Goal: Information Seeking & Learning: Learn about a topic

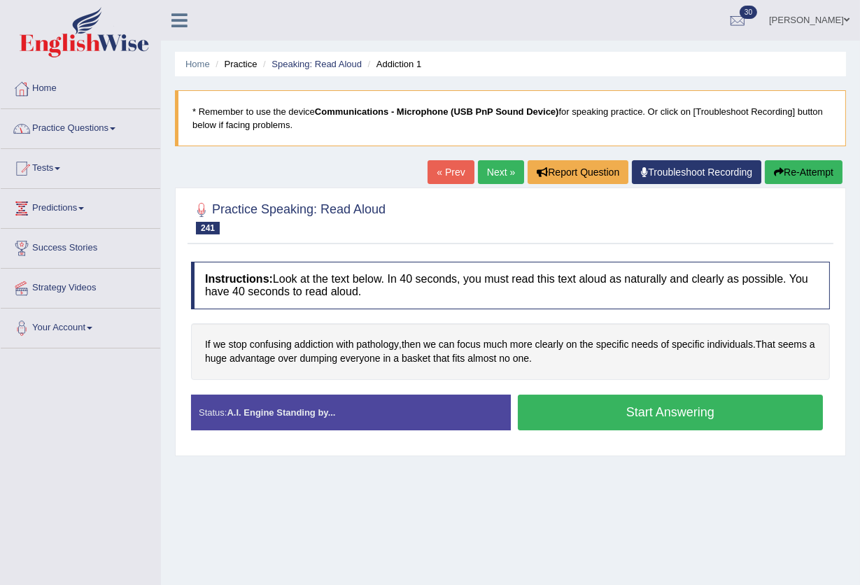
click at [843, 13] on link "Enkhbayar Usukhbaatar" at bounding box center [809, 18] width 101 height 36
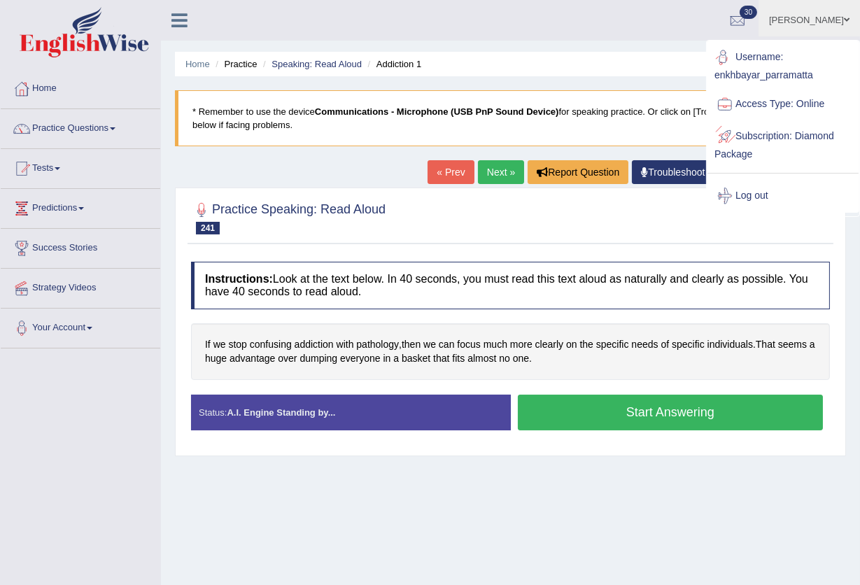
click at [767, 192] on link "Log out" at bounding box center [782, 196] width 151 height 32
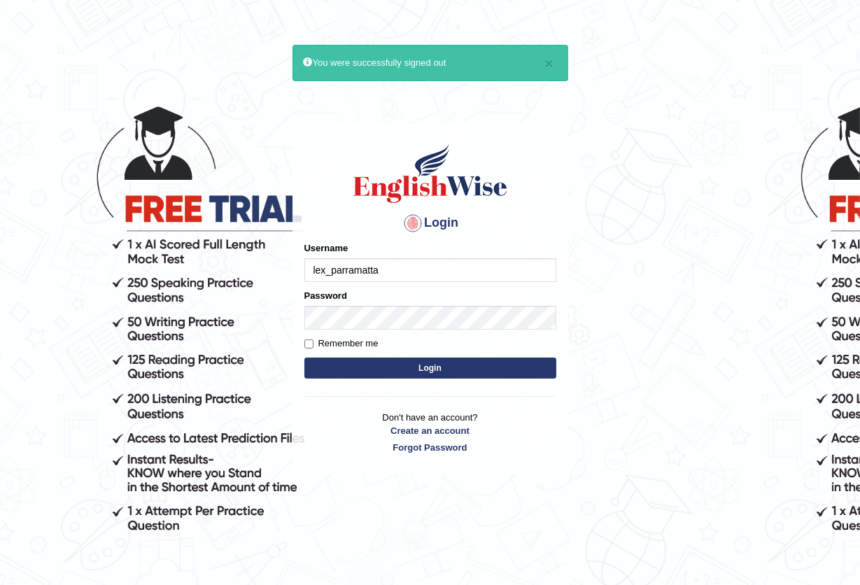
type input "lex_parramatta"
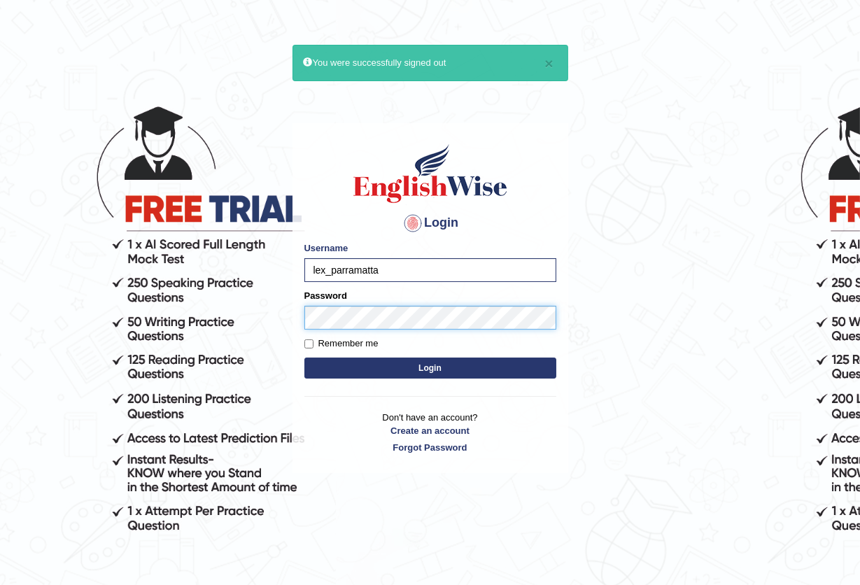
click at [304, 358] on button "Login" at bounding box center [430, 368] width 252 height 21
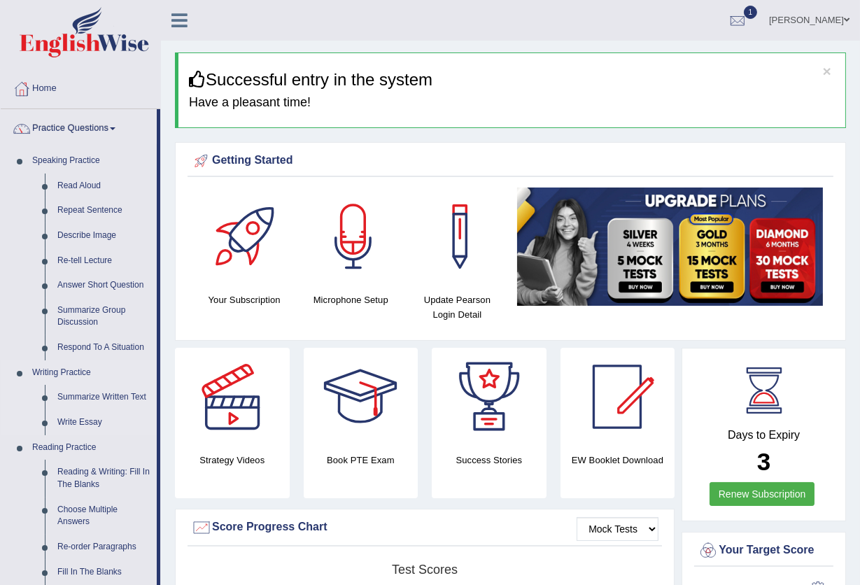
scroll to position [186, 0]
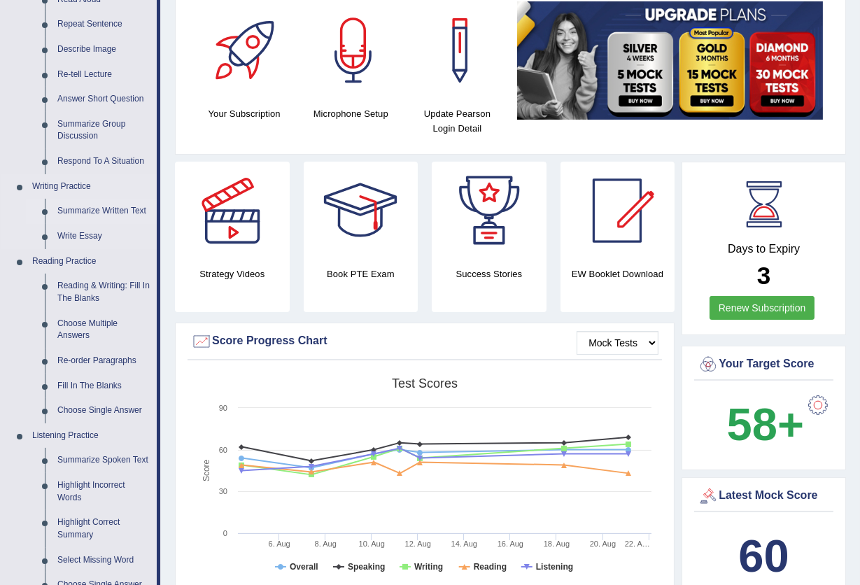
click at [96, 213] on link "Summarize Written Text" at bounding box center [104, 211] width 106 height 25
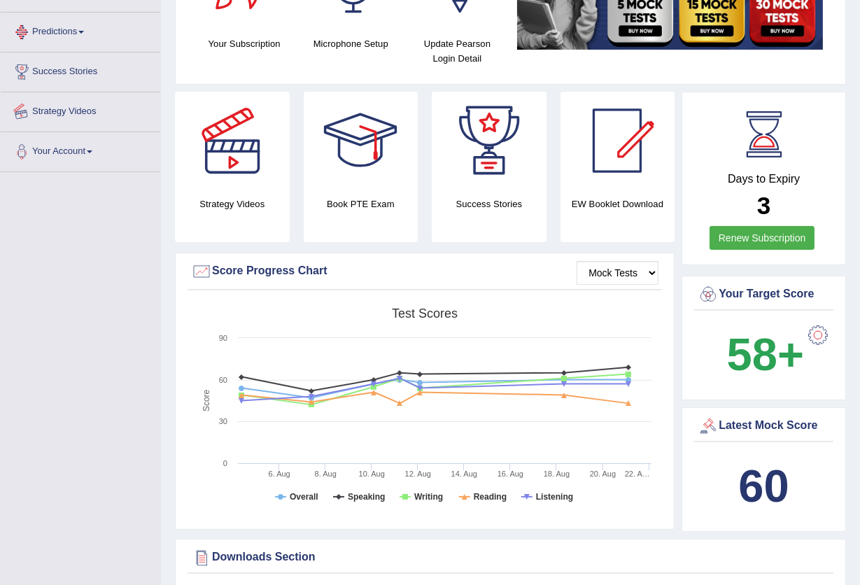
scroll to position [931, 0]
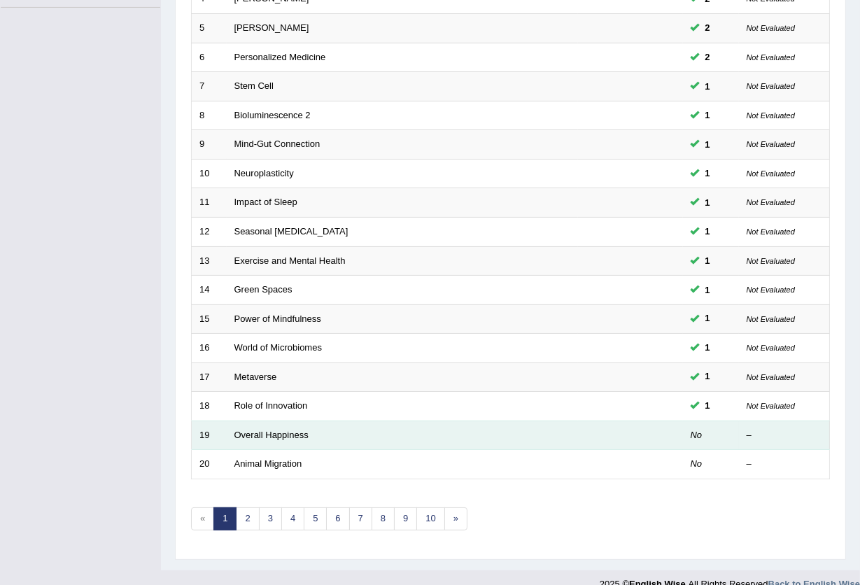
click at [291, 421] on td "Overall Happiness" at bounding box center [402, 435] width 351 height 29
click at [292, 421] on td "Overall Happiness" at bounding box center [402, 435] width 351 height 29
click at [292, 430] on link "Overall Happiness" at bounding box center [271, 435] width 74 height 10
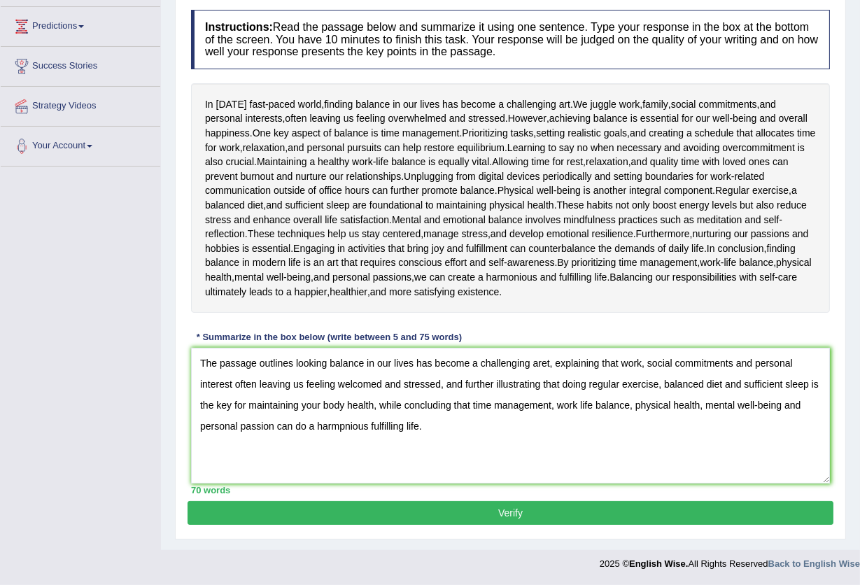
type textarea "The passage outlines looking balance in our lives has become a challenging aret…"
click at [535, 521] on button "Verify" at bounding box center [511, 513] width 646 height 24
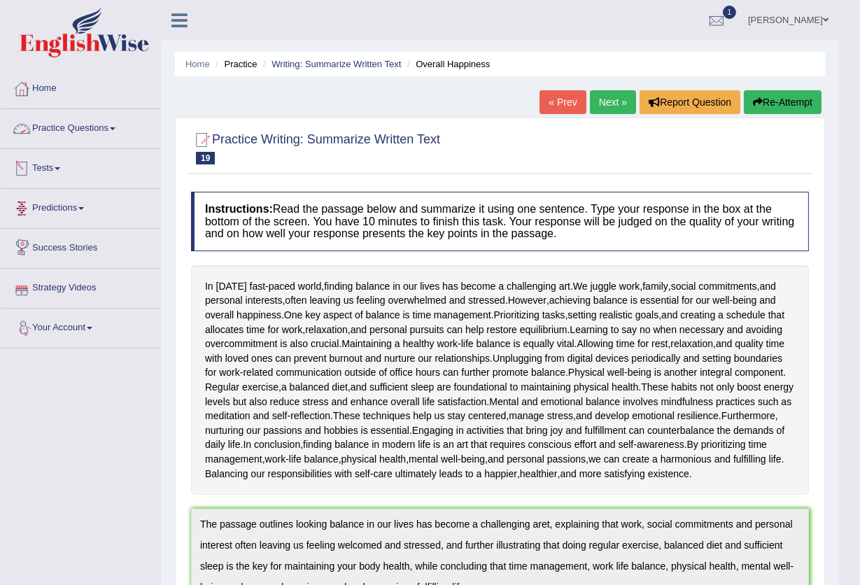
click at [115, 127] on span at bounding box center [113, 128] width 6 height 3
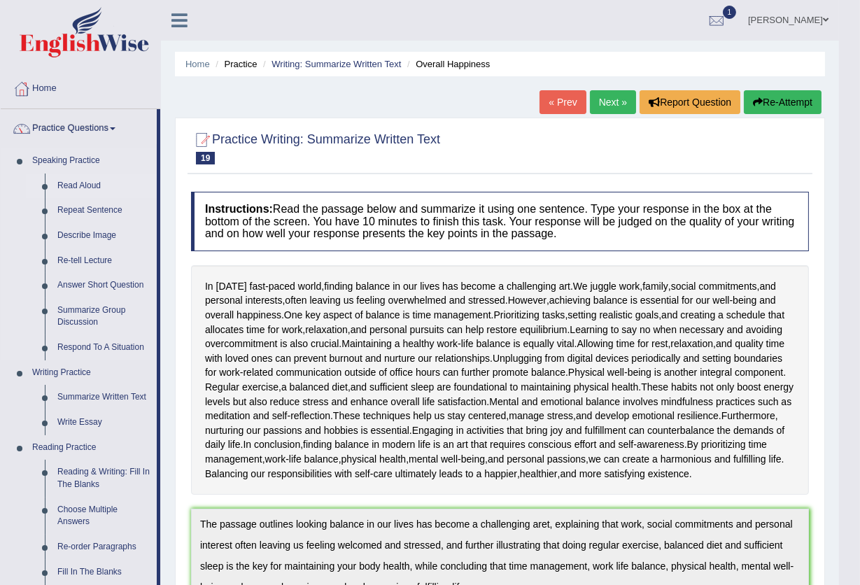
click at [83, 189] on link "Read Aloud" at bounding box center [104, 186] width 106 height 25
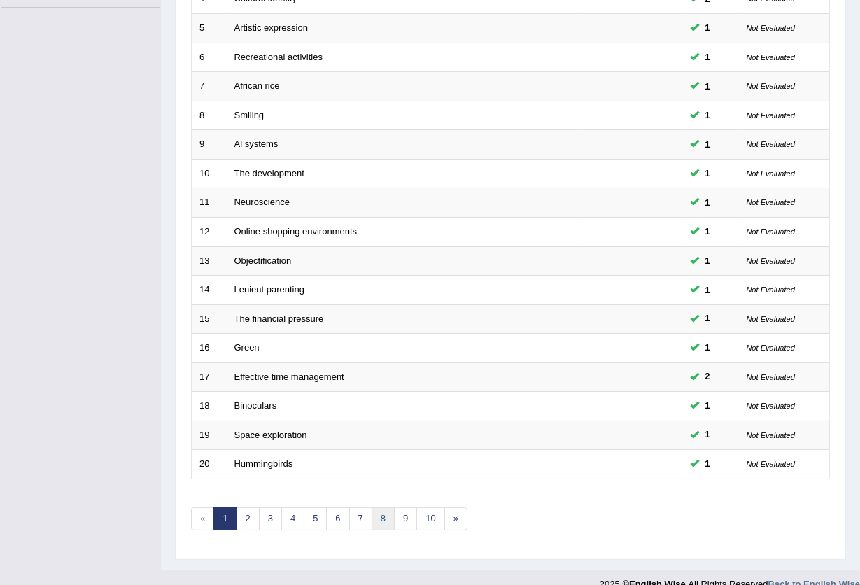
click at [379, 507] on link "8" at bounding box center [383, 518] width 23 height 23
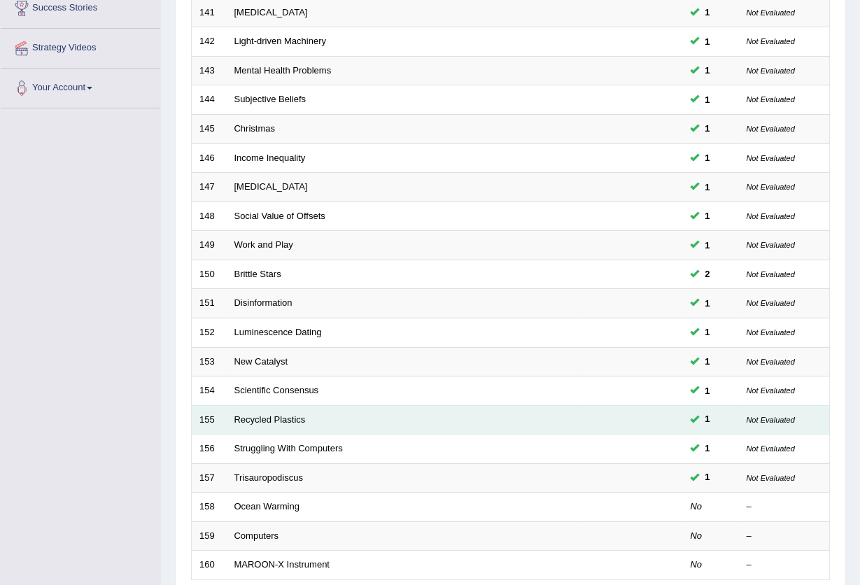
scroll to position [341, 0]
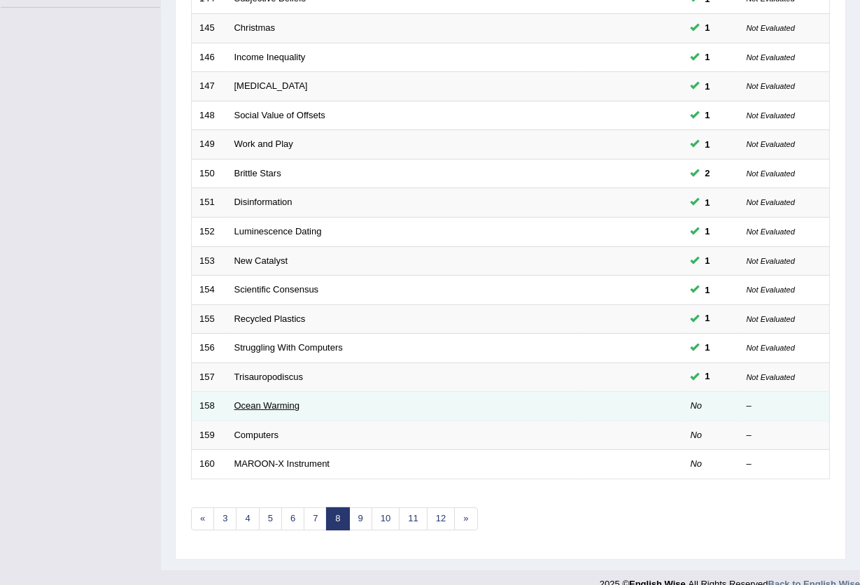
click at [285, 400] on link "Ocean Warming" at bounding box center [266, 405] width 65 height 10
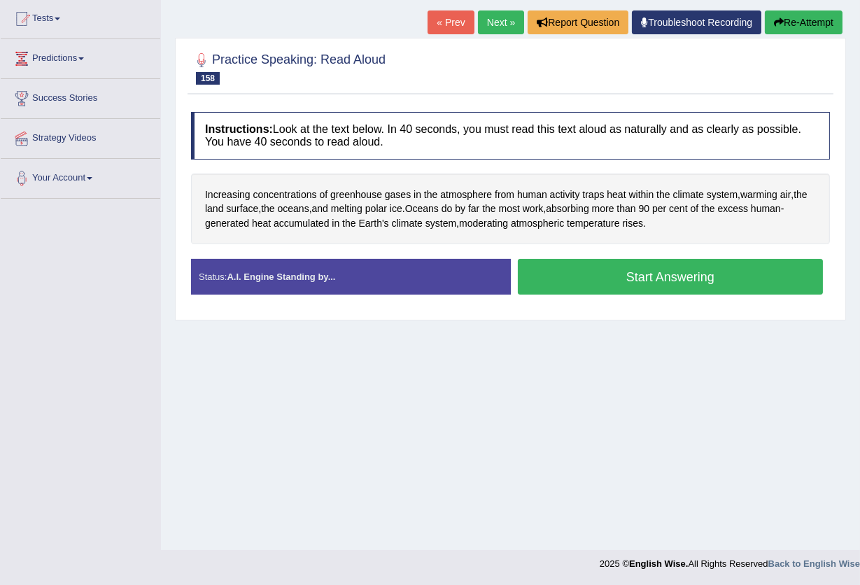
click at [614, 266] on button "Start Answering" at bounding box center [671, 277] width 306 height 36
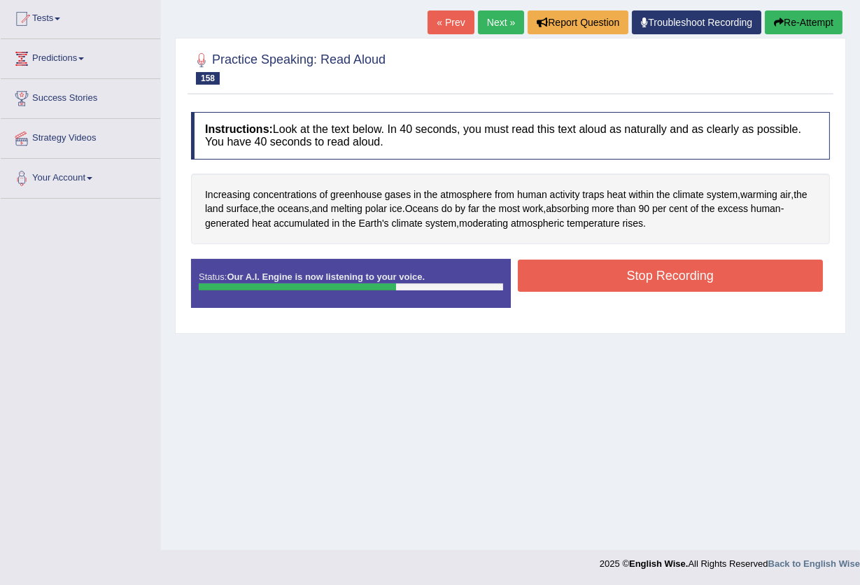
click at [633, 265] on button "Stop Recording" at bounding box center [671, 276] width 306 height 32
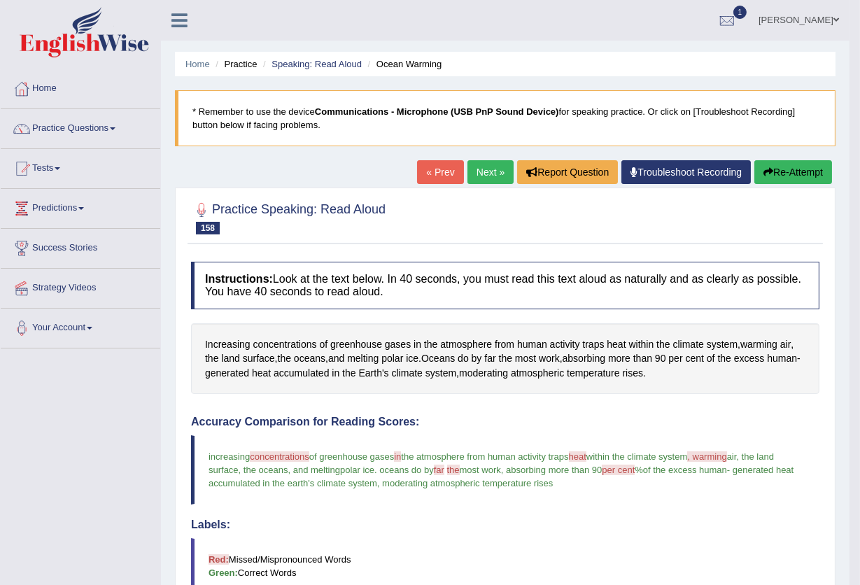
click at [488, 176] on link "Next »" at bounding box center [490, 172] width 46 height 24
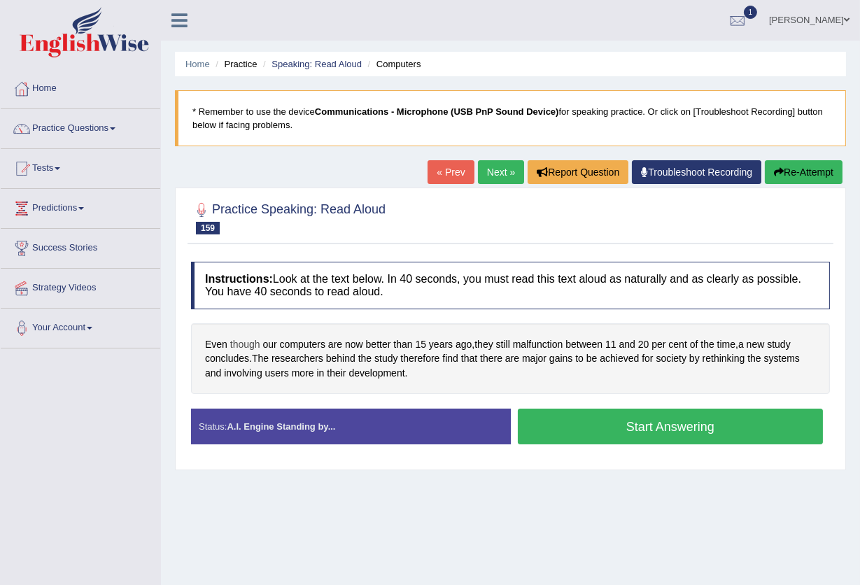
scroll to position [150, 0]
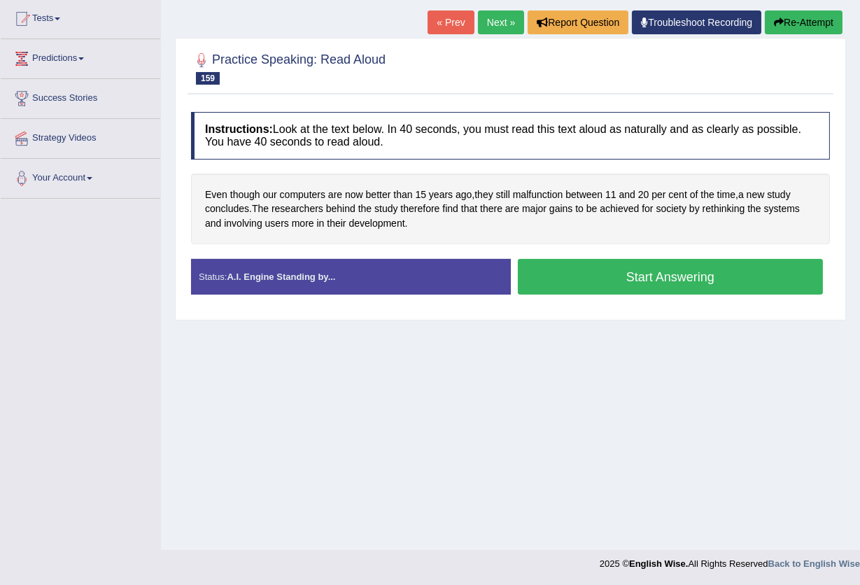
click at [660, 269] on button "Start Answering" at bounding box center [671, 277] width 306 height 36
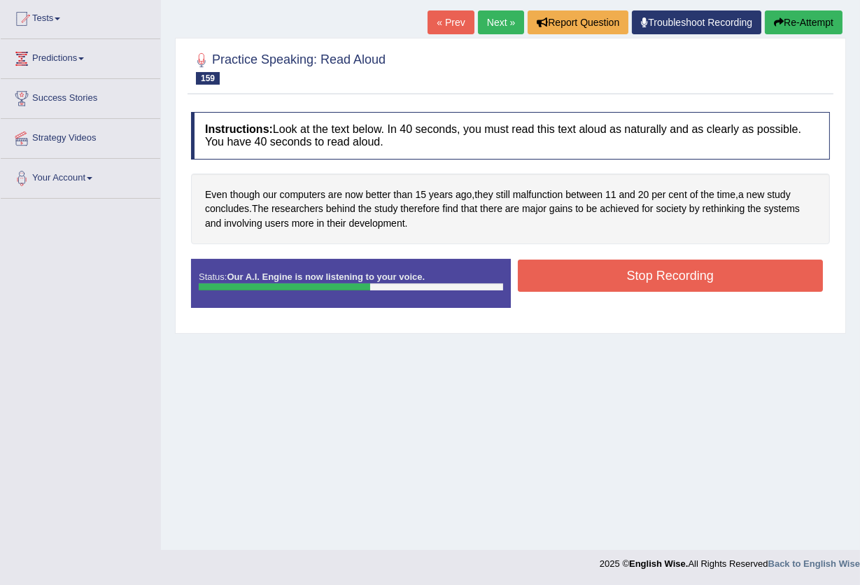
click at [565, 267] on button "Stop Recording" at bounding box center [671, 276] width 306 height 32
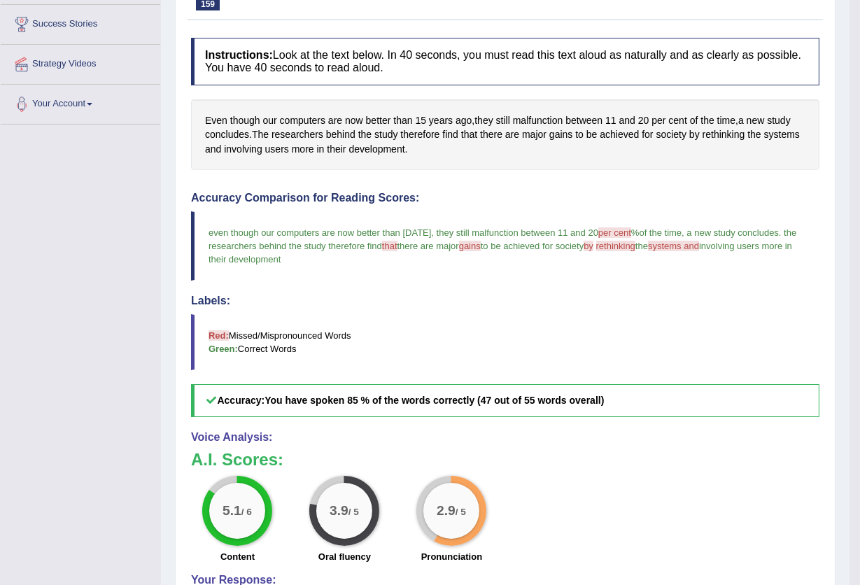
scroll to position [0, 0]
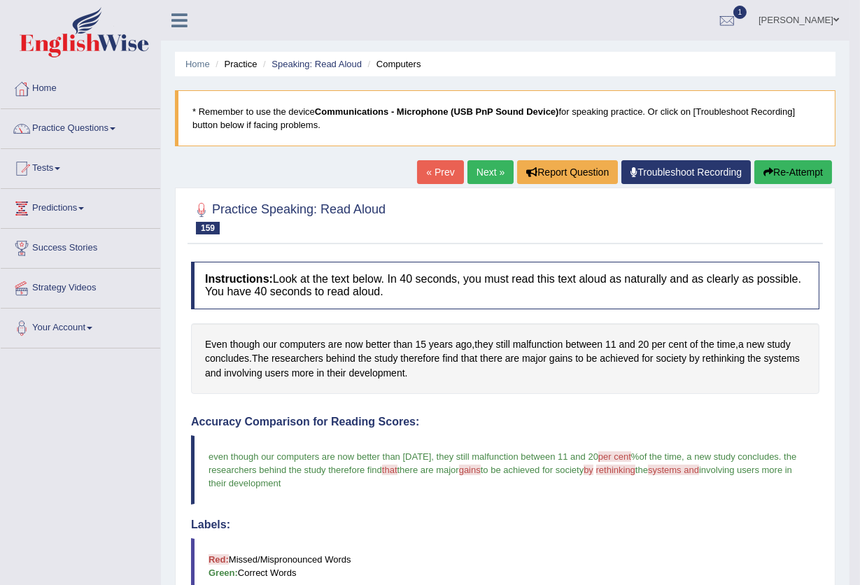
click at [493, 174] on link "Next »" at bounding box center [490, 172] width 46 height 24
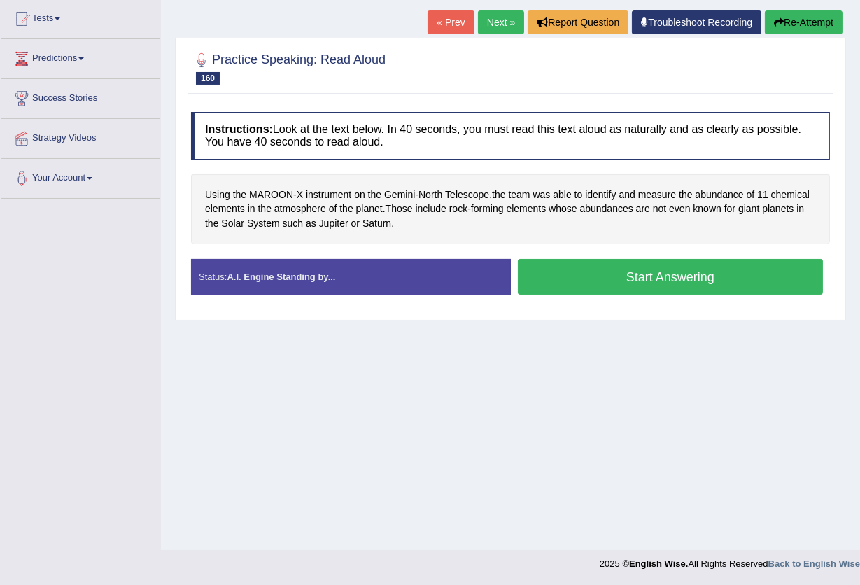
click at [589, 267] on button "Start Answering" at bounding box center [671, 277] width 306 height 36
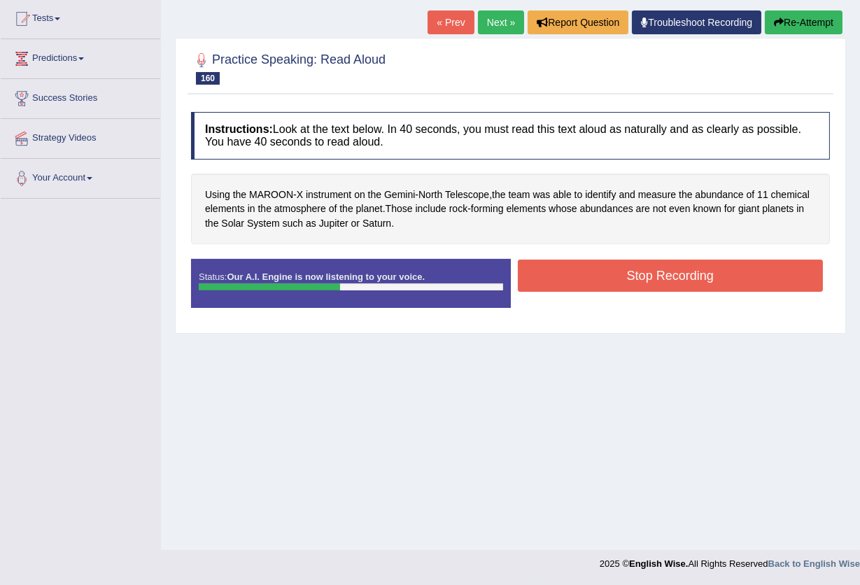
click at [559, 270] on button "Stop Recording" at bounding box center [671, 276] width 306 height 32
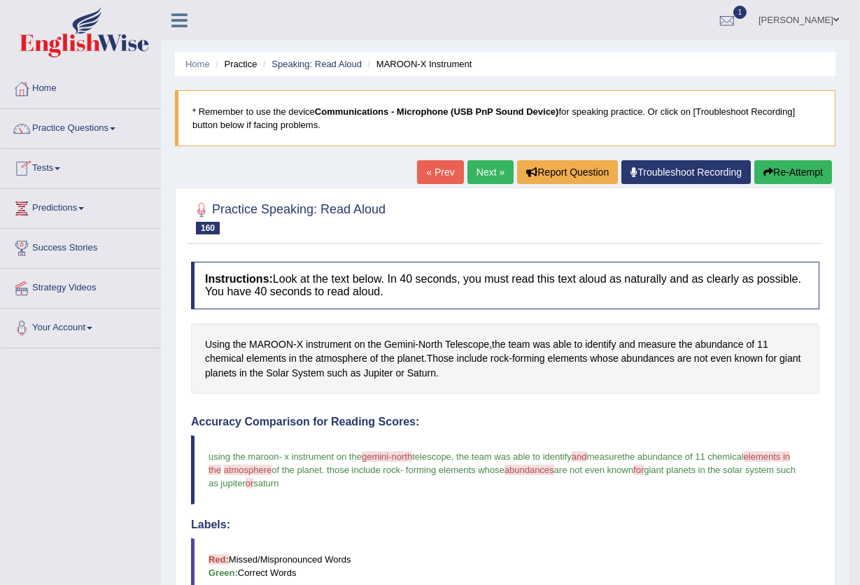
click at [500, 176] on link "Next »" at bounding box center [490, 172] width 46 height 24
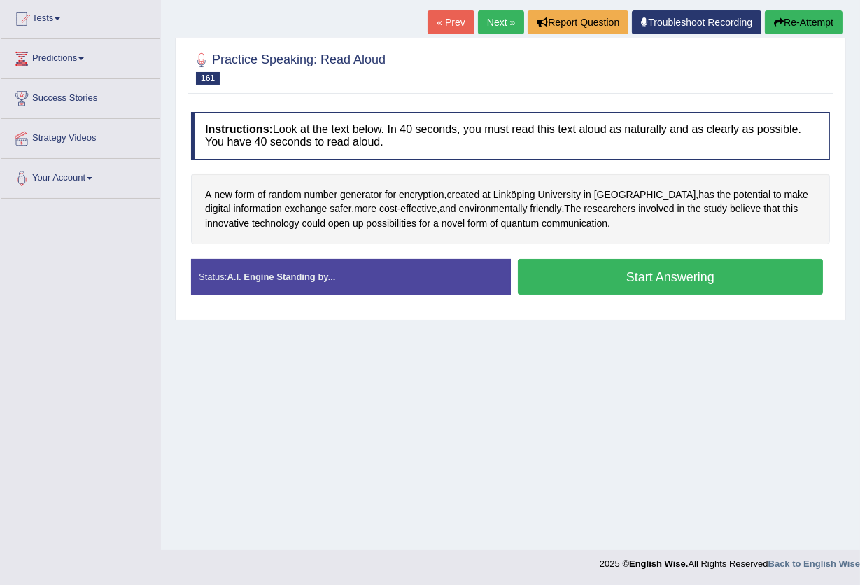
click at [684, 281] on button "Start Answering" at bounding box center [671, 277] width 306 height 36
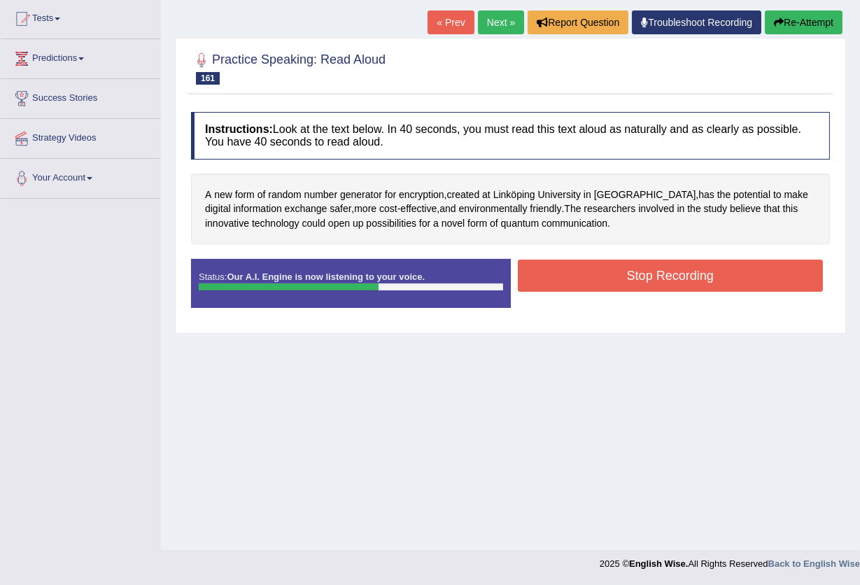
click at [615, 274] on button "Stop Recording" at bounding box center [671, 276] width 306 height 32
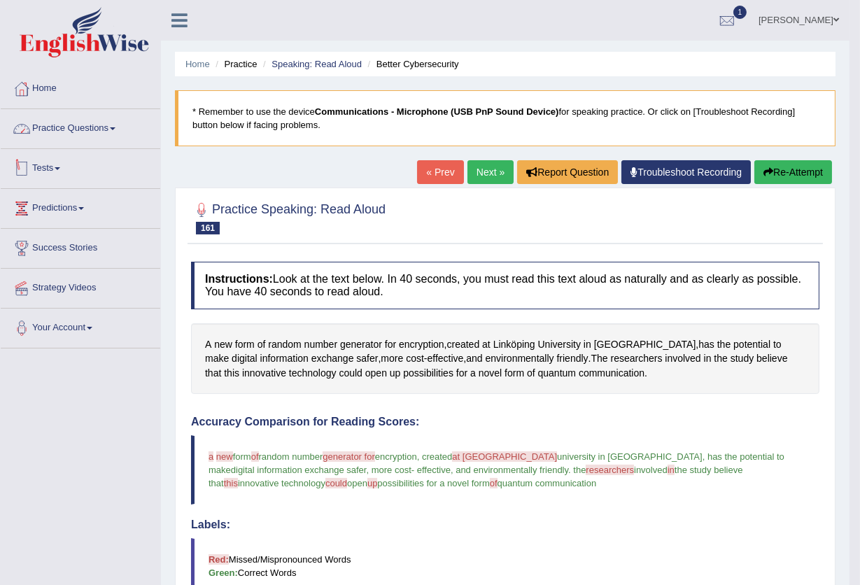
click at [89, 140] on link "Practice Questions" at bounding box center [81, 126] width 160 height 35
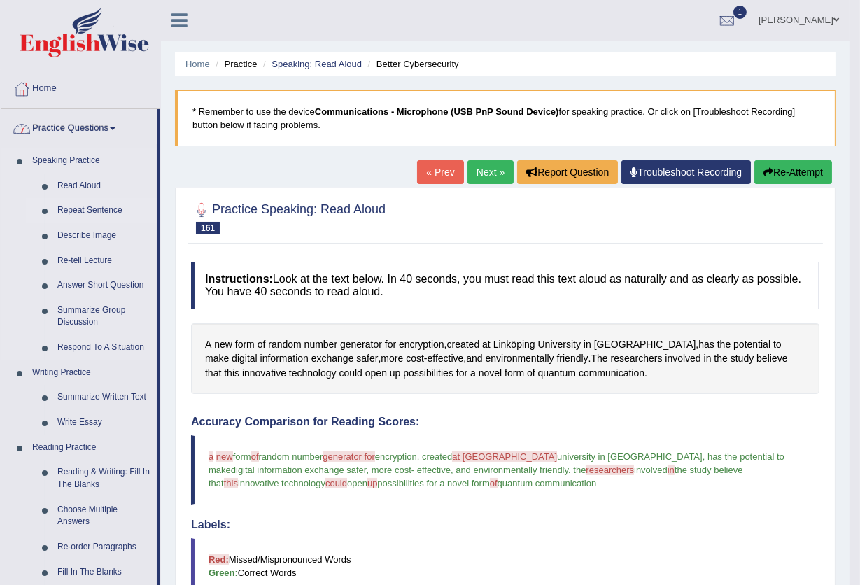
click at [85, 206] on link "Repeat Sentence" at bounding box center [104, 210] width 106 height 25
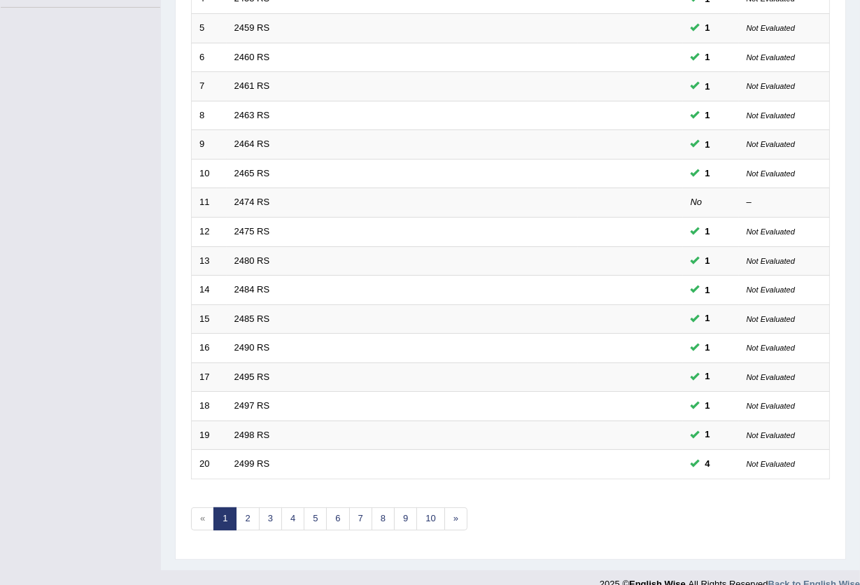
scroll to position [341, 0]
click at [255, 507] on link "2" at bounding box center [247, 518] width 23 height 23
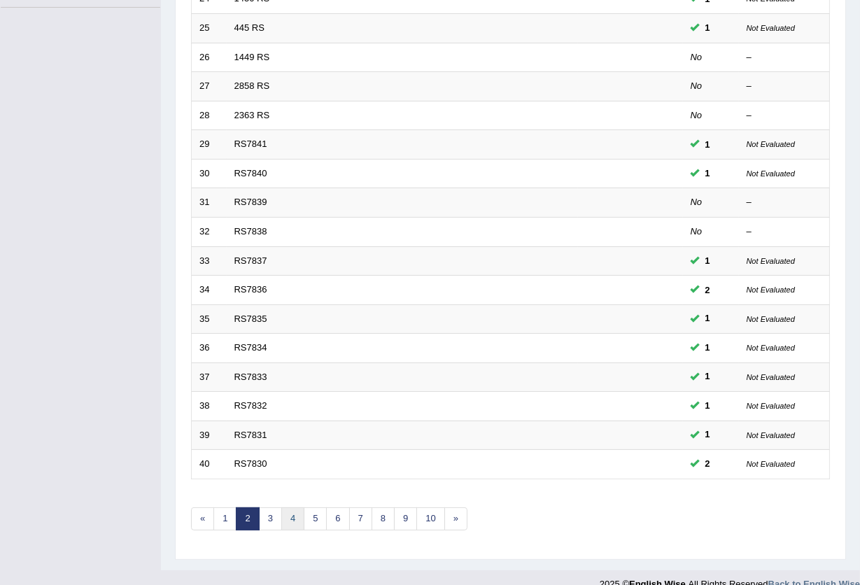
click at [285, 507] on link "4" at bounding box center [292, 518] width 23 height 23
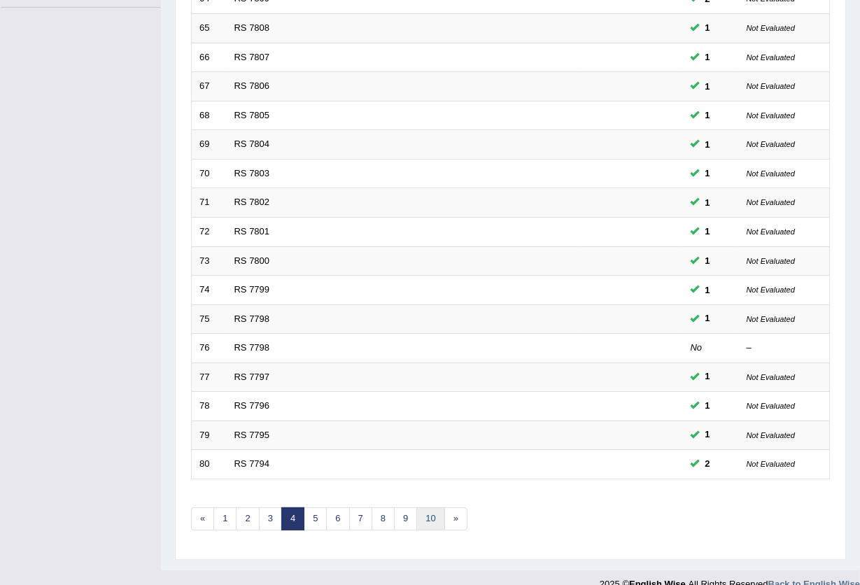
scroll to position [341, 0]
click at [390, 507] on link "8" at bounding box center [383, 518] width 23 height 23
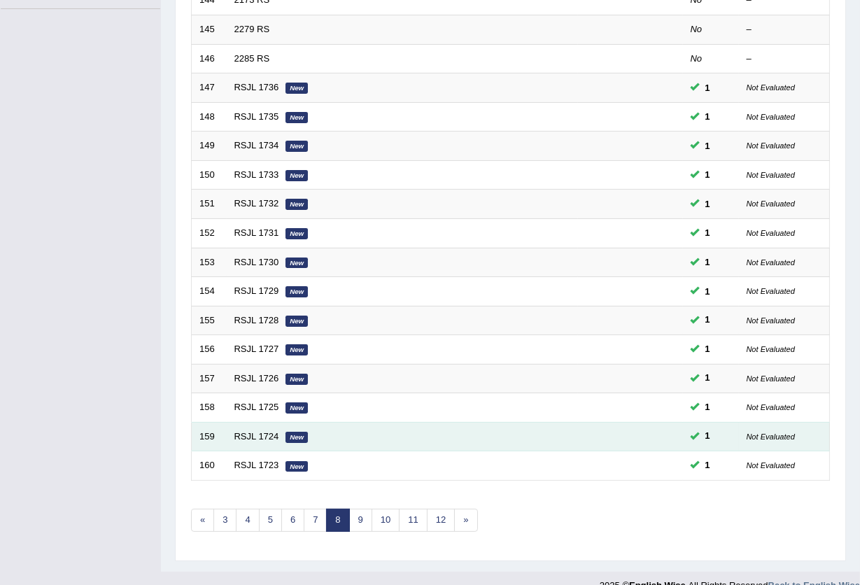
scroll to position [341, 0]
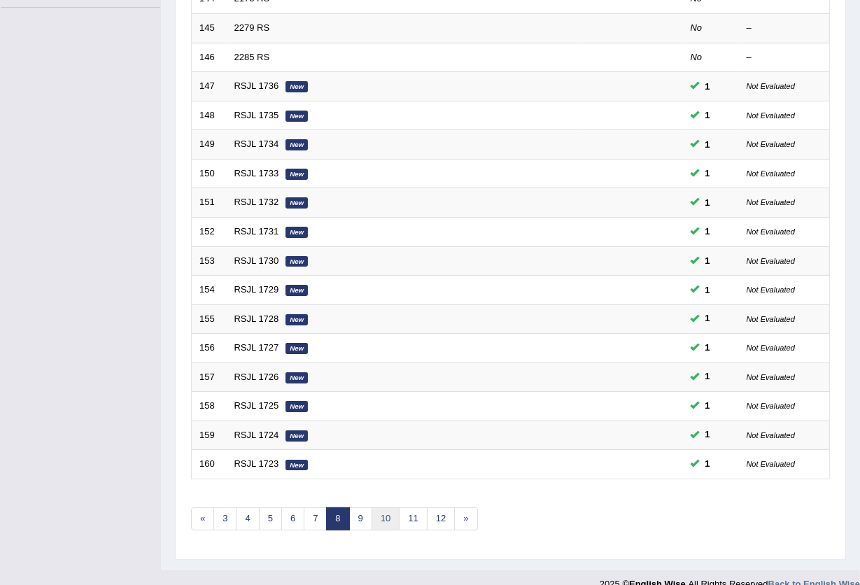
click at [385, 507] on link "10" at bounding box center [386, 518] width 28 height 23
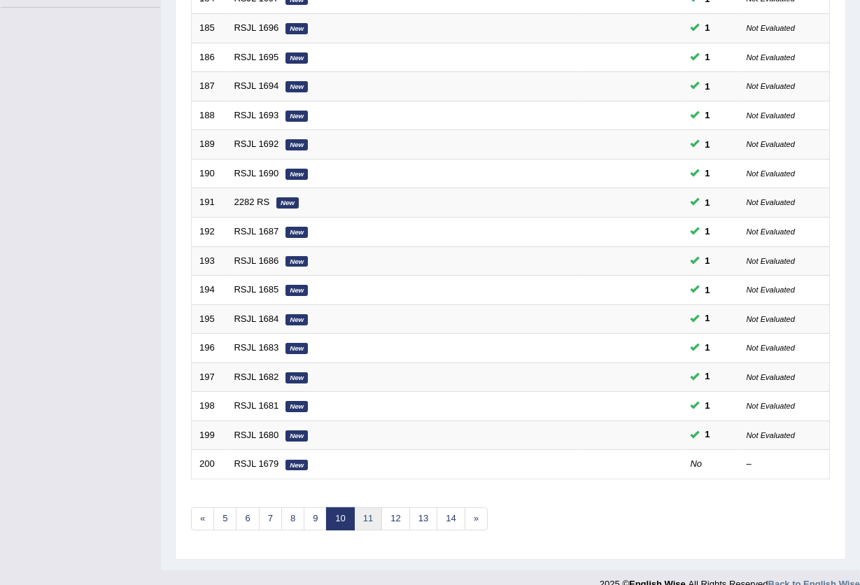
click at [362, 507] on link "11" at bounding box center [368, 518] width 28 height 23
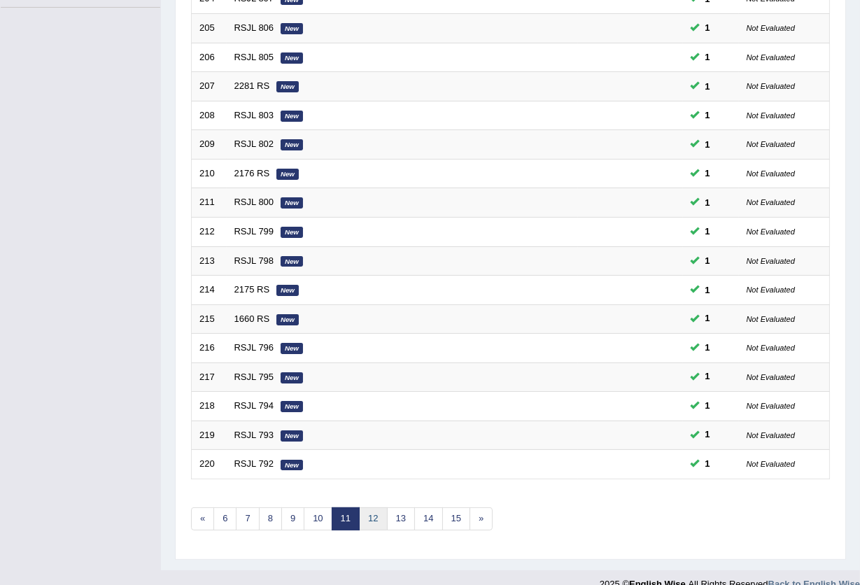
click at [372, 507] on link "12" at bounding box center [373, 518] width 28 height 23
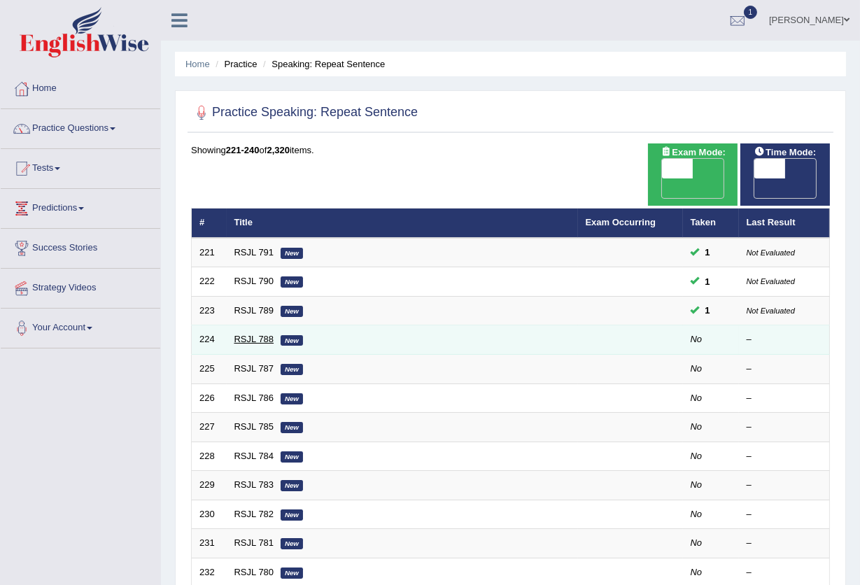
click at [258, 334] on link "RSJL 788" at bounding box center [254, 339] width 40 height 10
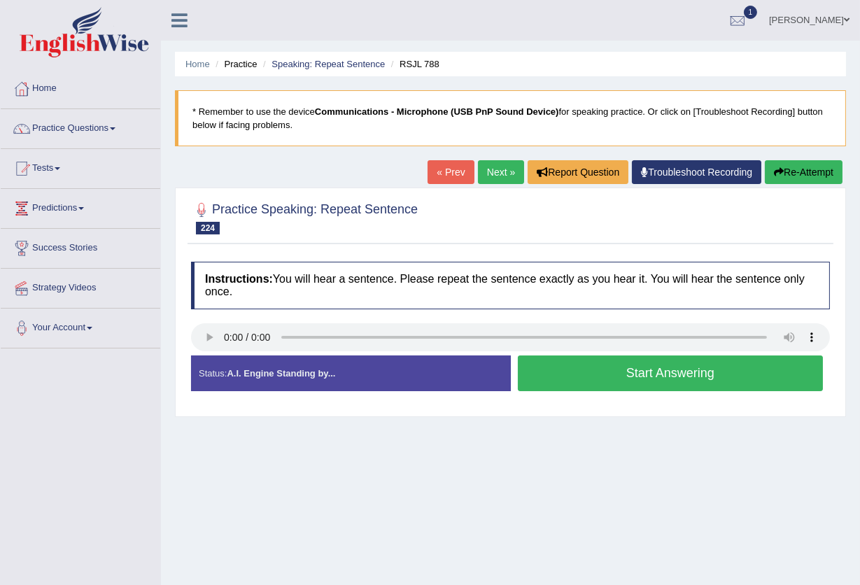
click at [622, 383] on button "Start Answering" at bounding box center [671, 373] width 306 height 36
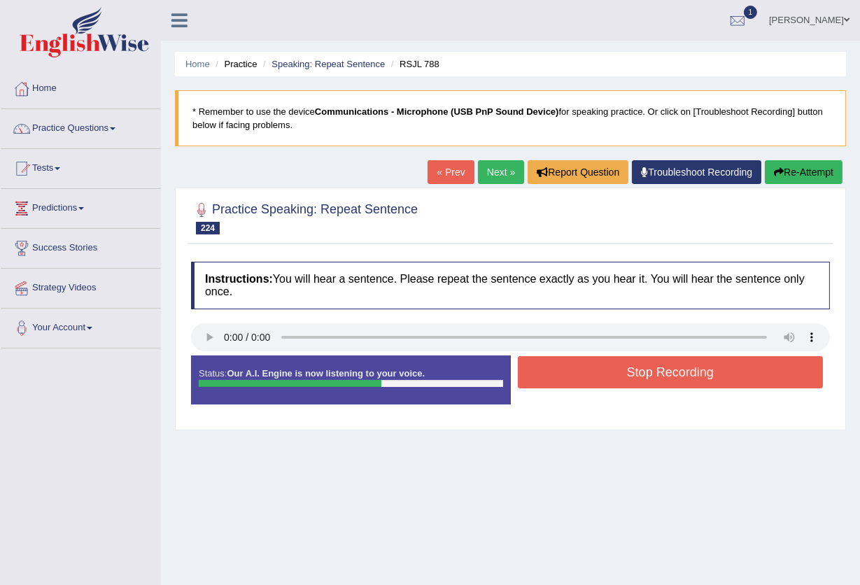
click at [622, 383] on button "Stop Recording" at bounding box center [671, 372] width 306 height 32
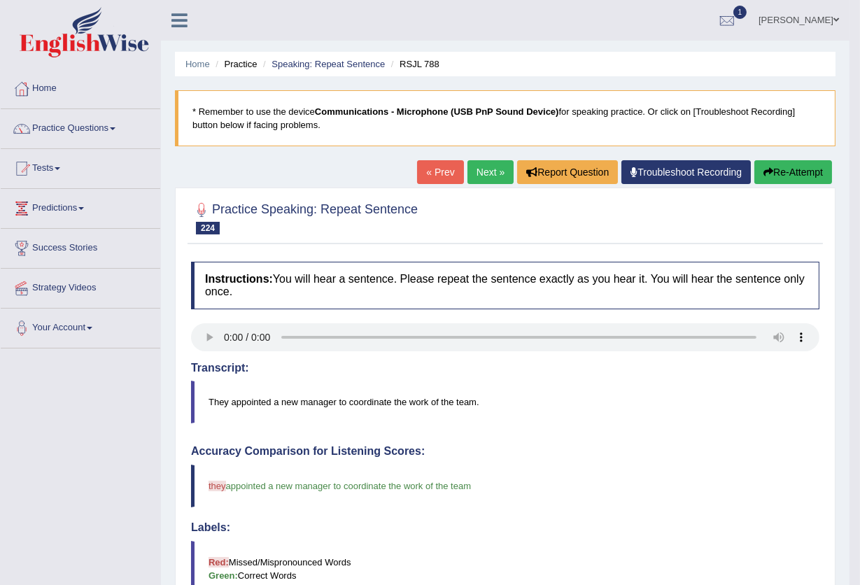
click at [485, 177] on link "Next »" at bounding box center [490, 172] width 46 height 24
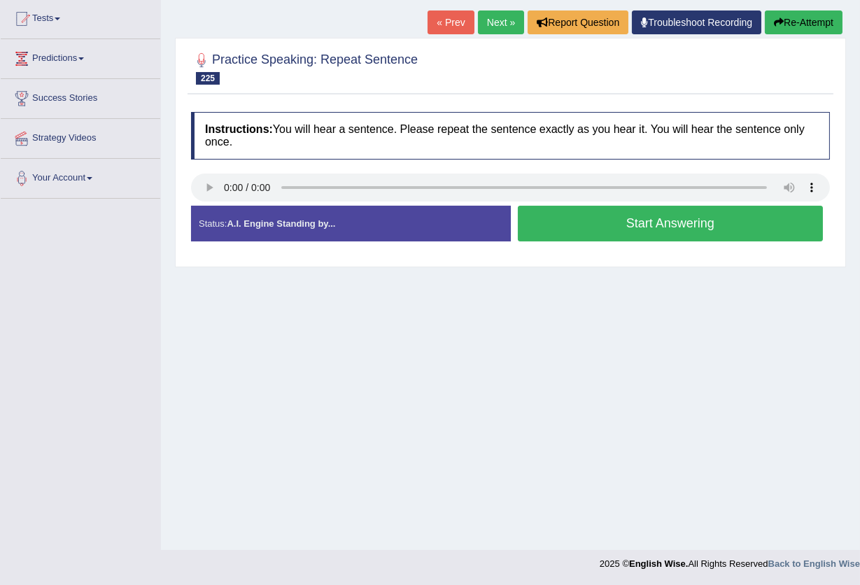
click at [566, 219] on button "Start Answering" at bounding box center [671, 224] width 306 height 36
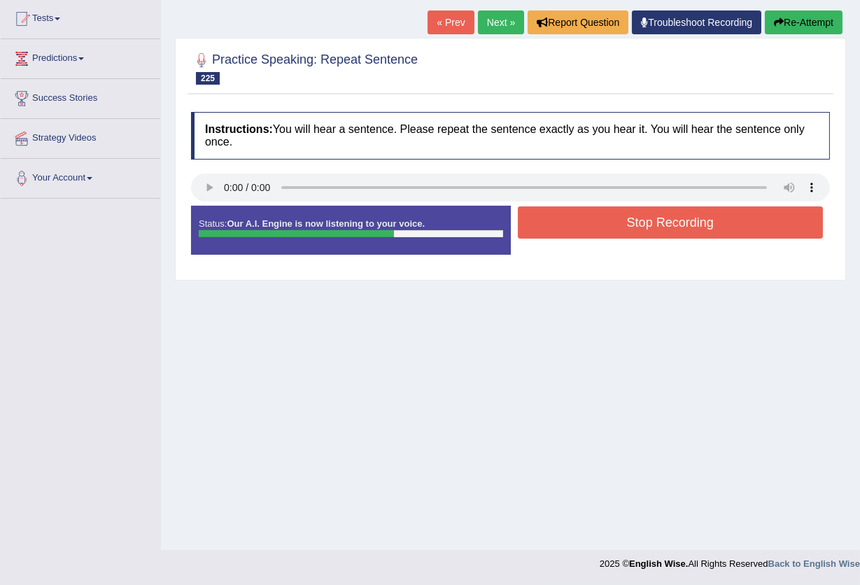
click at [566, 219] on button "Stop Recording" at bounding box center [671, 222] width 306 height 32
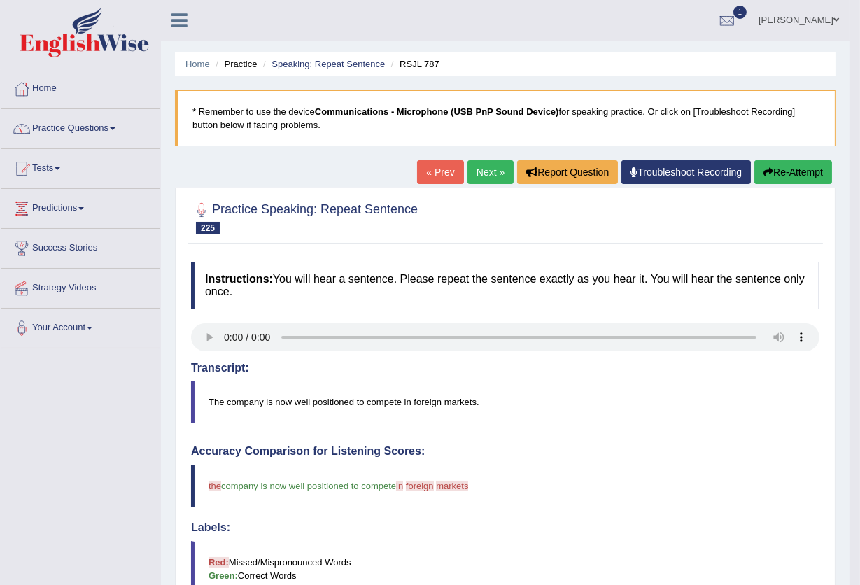
click at [493, 164] on link "Next »" at bounding box center [490, 172] width 46 height 24
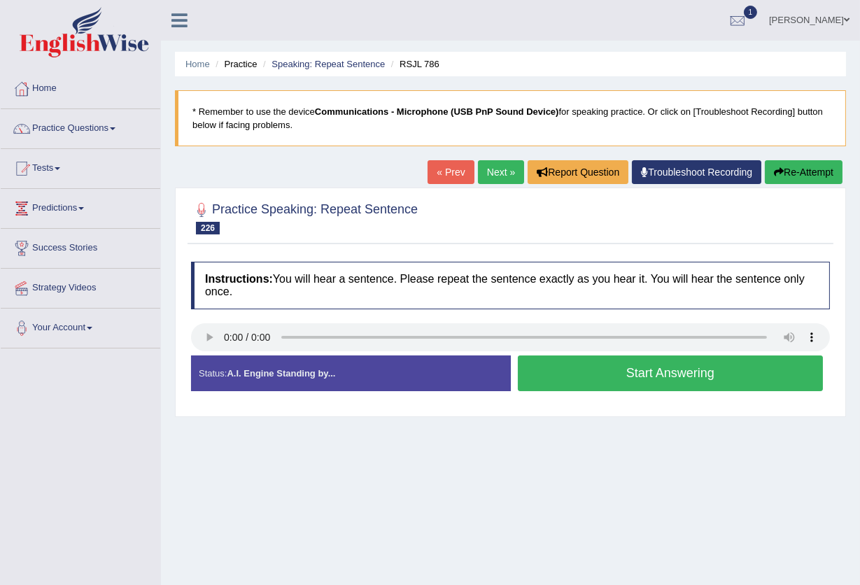
click at [602, 369] on button "Start Answering" at bounding box center [671, 373] width 306 height 36
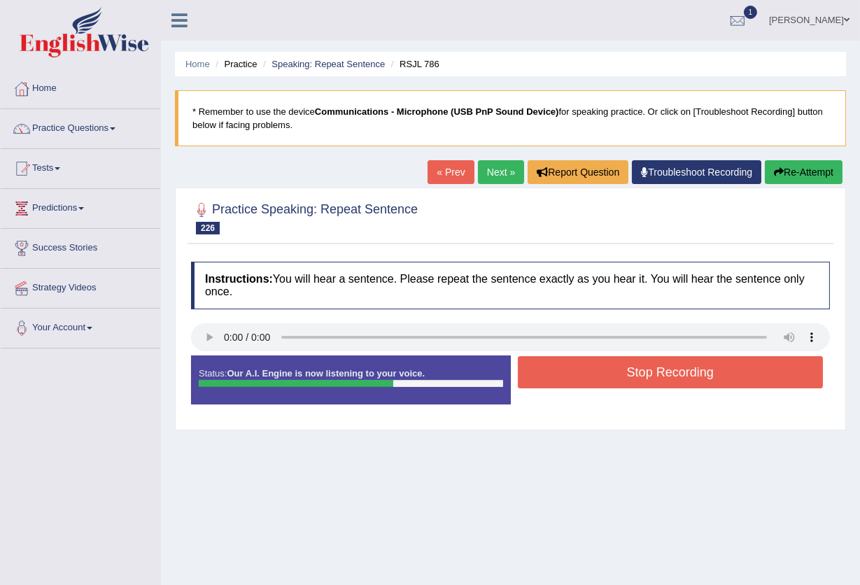
click at [602, 369] on button "Stop Recording" at bounding box center [671, 372] width 306 height 32
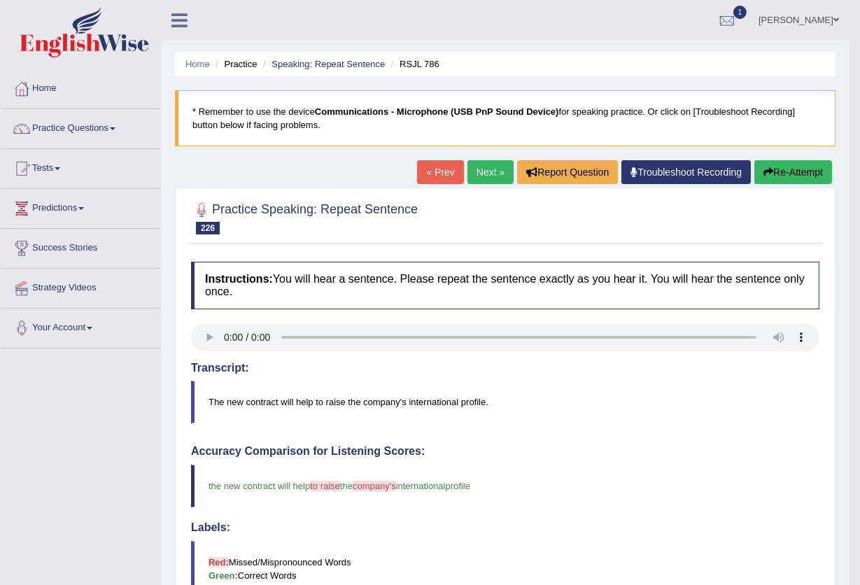
click at [472, 173] on link "Next »" at bounding box center [490, 172] width 46 height 24
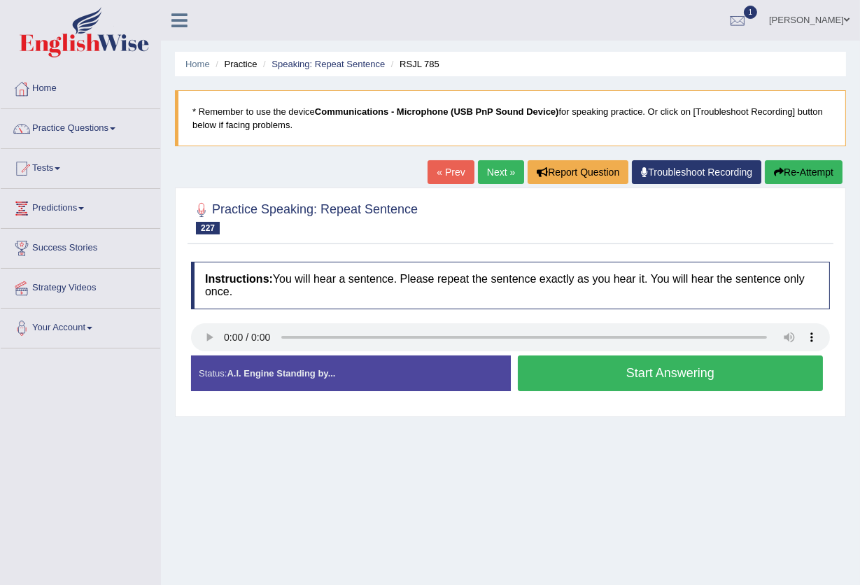
click at [610, 372] on button "Start Answering" at bounding box center [671, 373] width 306 height 36
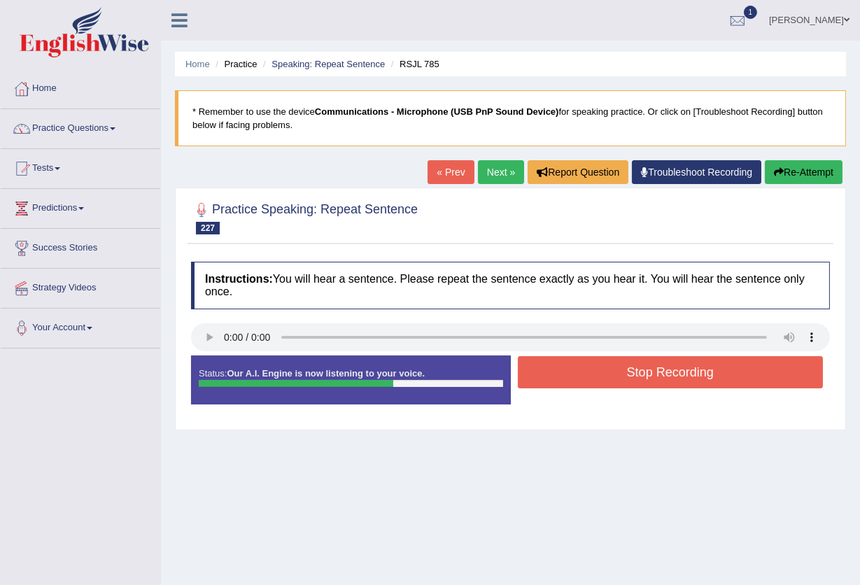
click at [610, 372] on button "Stop Recording" at bounding box center [671, 372] width 306 height 32
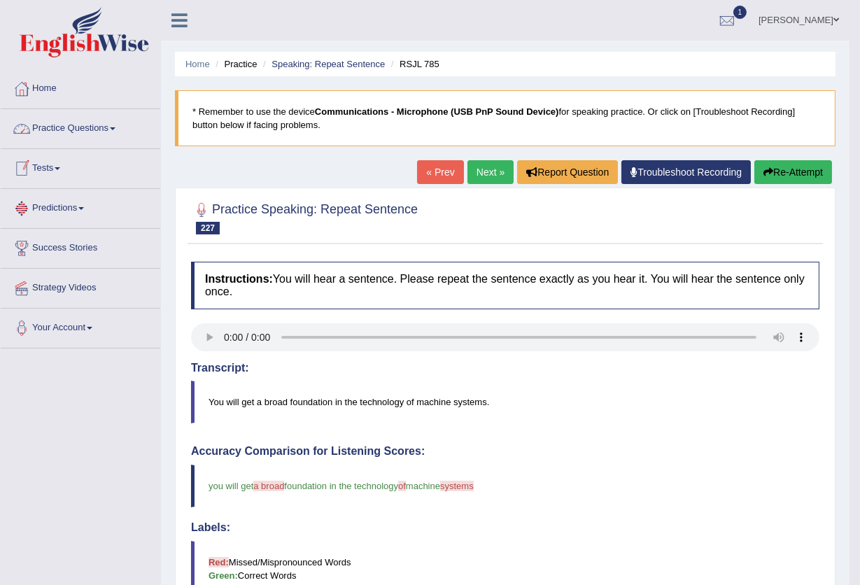
click at [74, 129] on link "Practice Questions" at bounding box center [81, 126] width 160 height 35
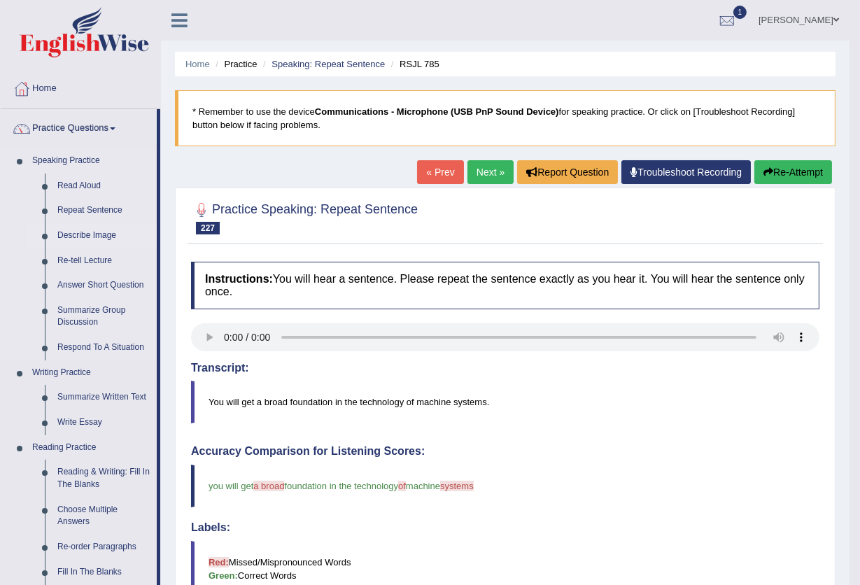
click at [90, 231] on link "Describe Image" at bounding box center [104, 235] width 106 height 25
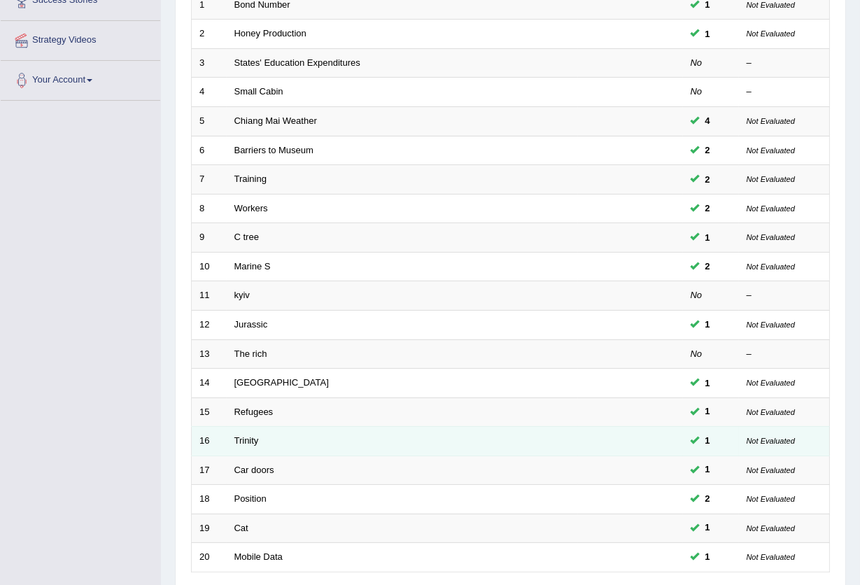
scroll to position [341, 0]
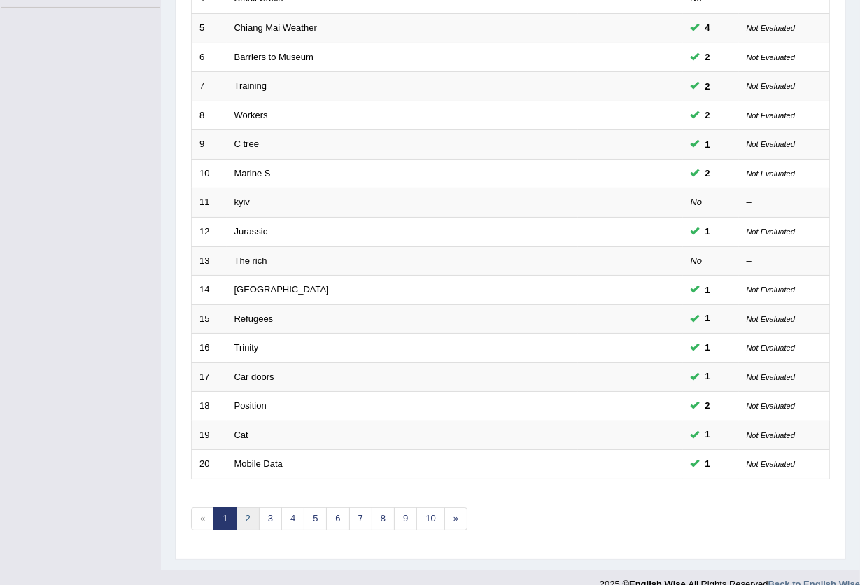
click at [255, 507] on link "2" at bounding box center [247, 518] width 23 height 23
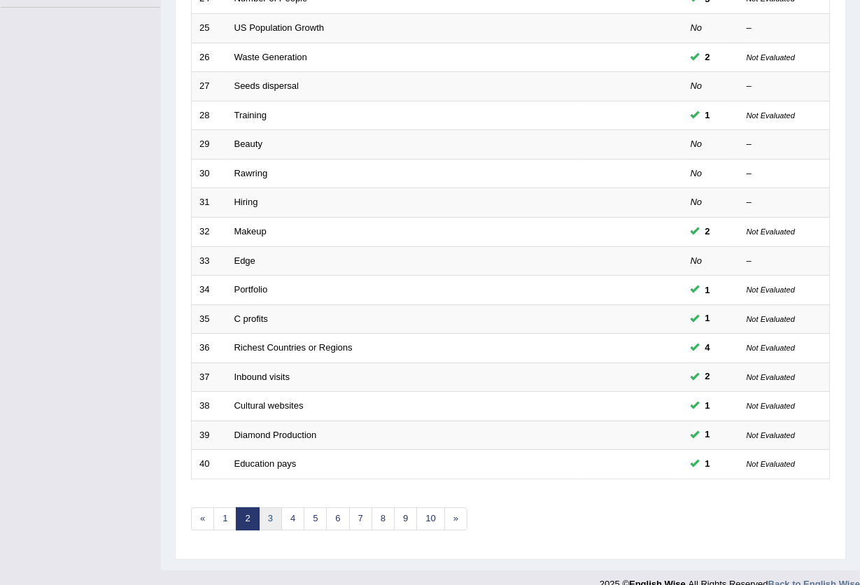
click at [269, 507] on link "3" at bounding box center [270, 518] width 23 height 23
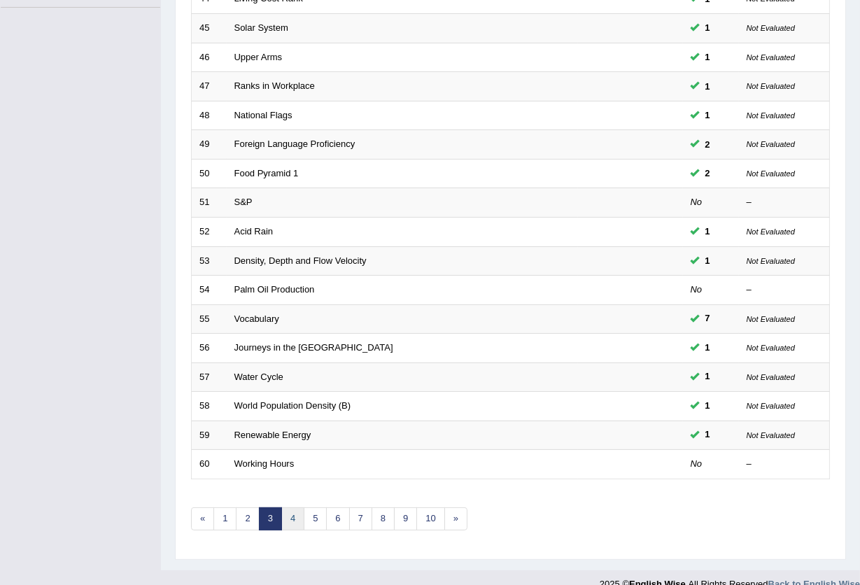
click at [295, 507] on link "4" at bounding box center [292, 518] width 23 height 23
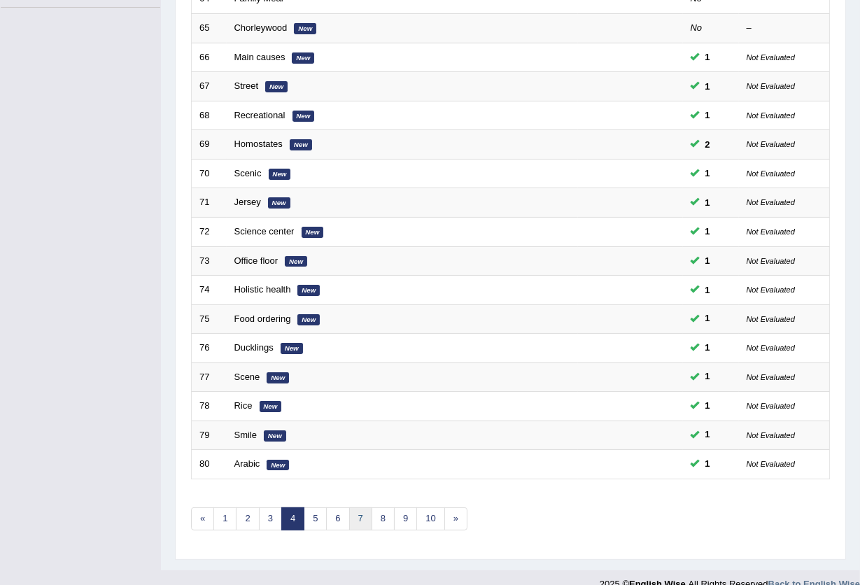
click at [355, 507] on link "7" at bounding box center [360, 518] width 23 height 23
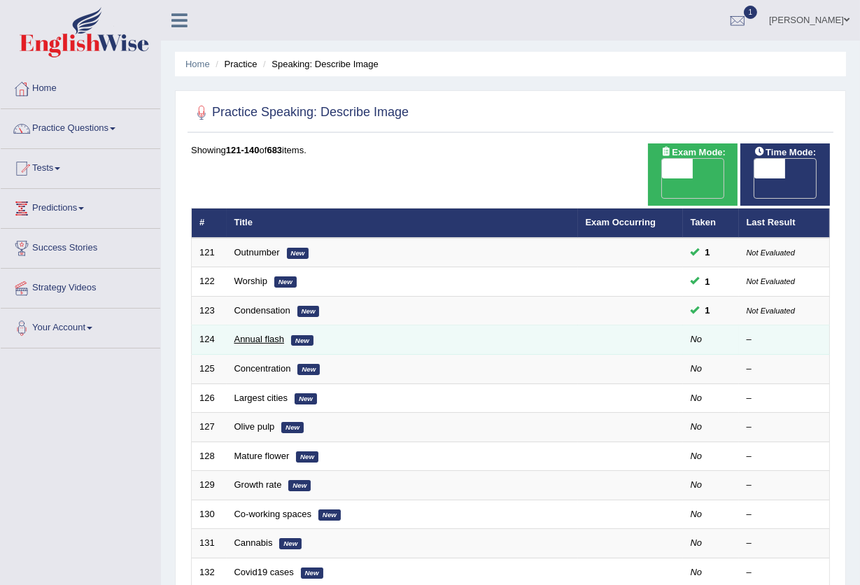
click at [260, 334] on link "Annual flash" at bounding box center [259, 339] width 50 height 10
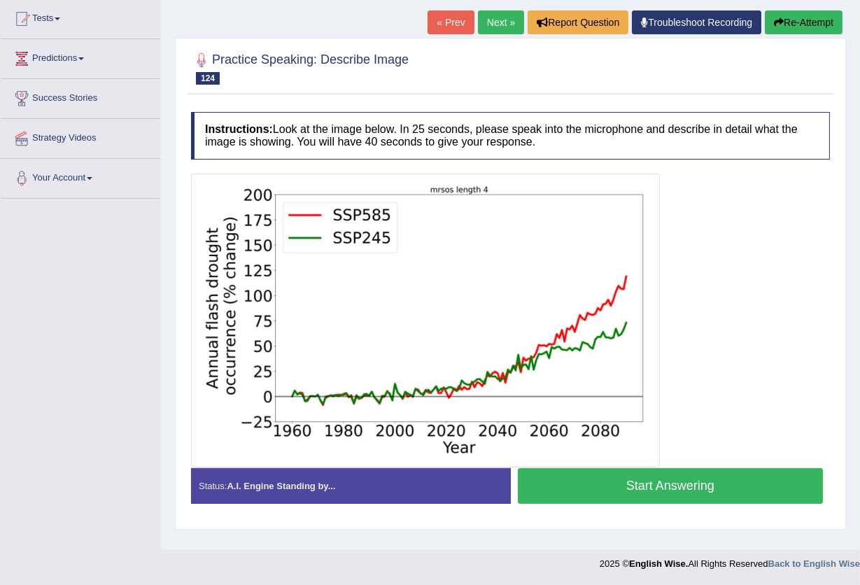
click at [593, 494] on button "Start Answering" at bounding box center [671, 486] width 306 height 36
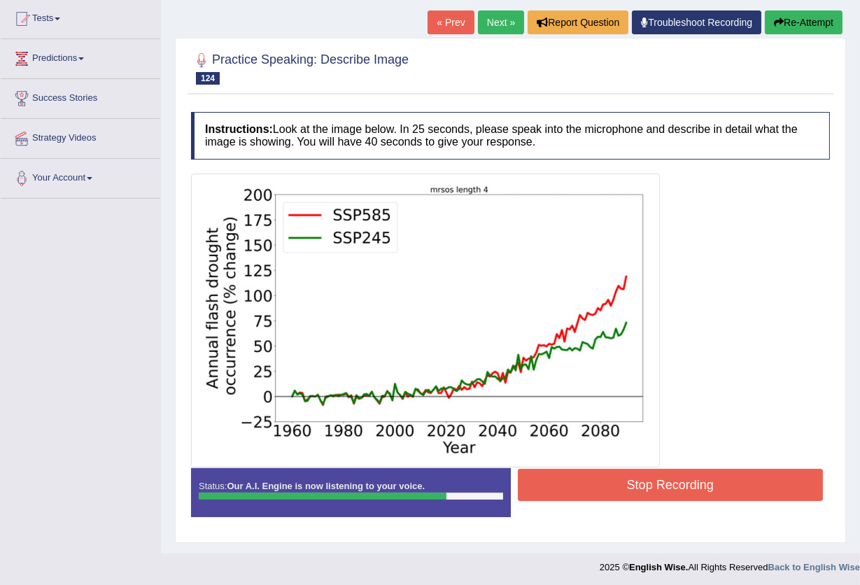
click at [643, 472] on button "Stop Recording" at bounding box center [671, 485] width 306 height 32
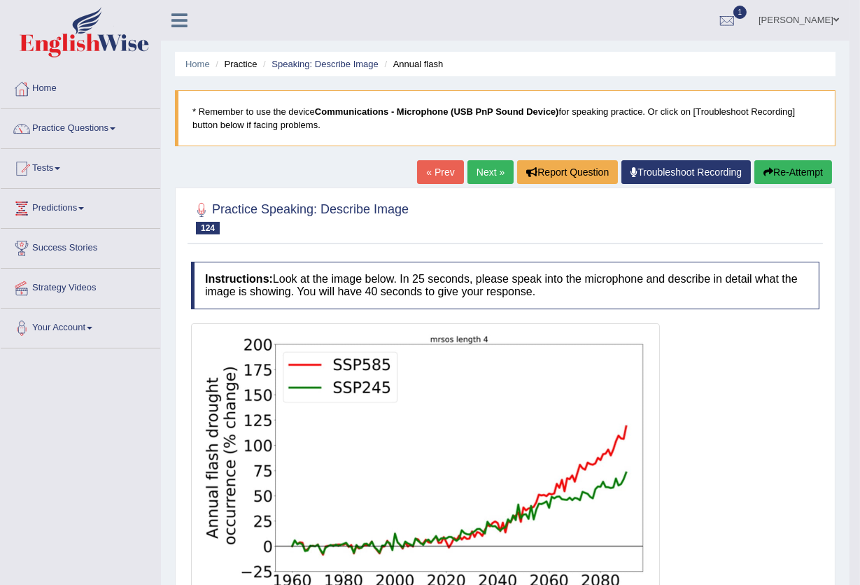
click at [483, 176] on link "Next »" at bounding box center [490, 172] width 46 height 24
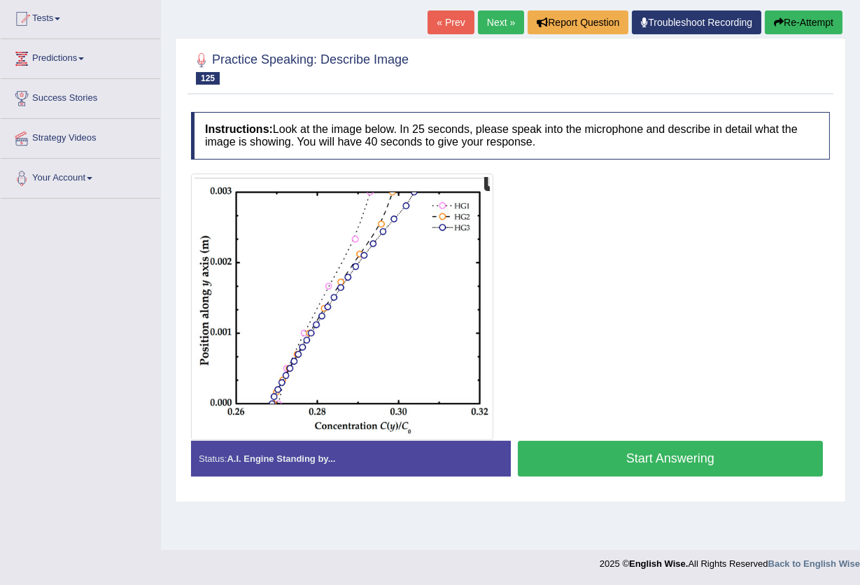
click at [555, 459] on button "Start Answering" at bounding box center [671, 459] width 306 height 36
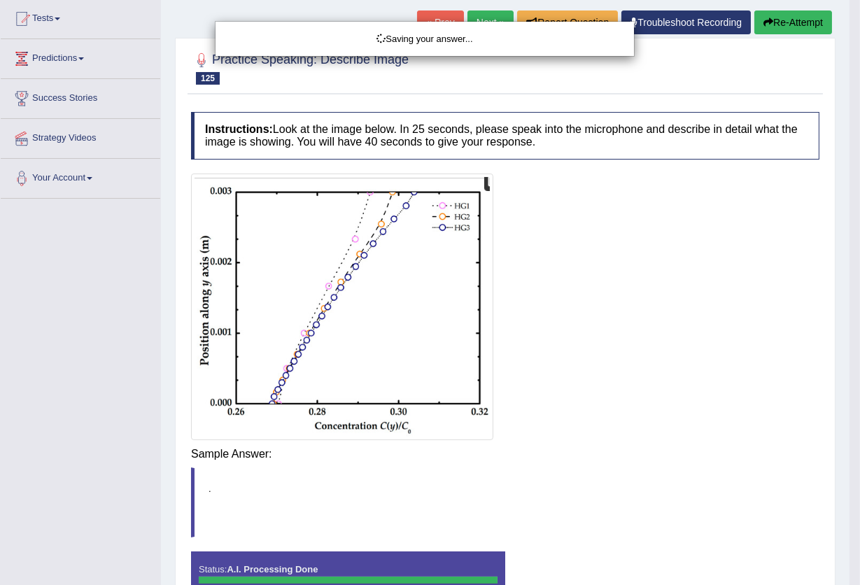
click at [579, 457] on div "Saving your answer..." at bounding box center [430, 292] width 860 height 585
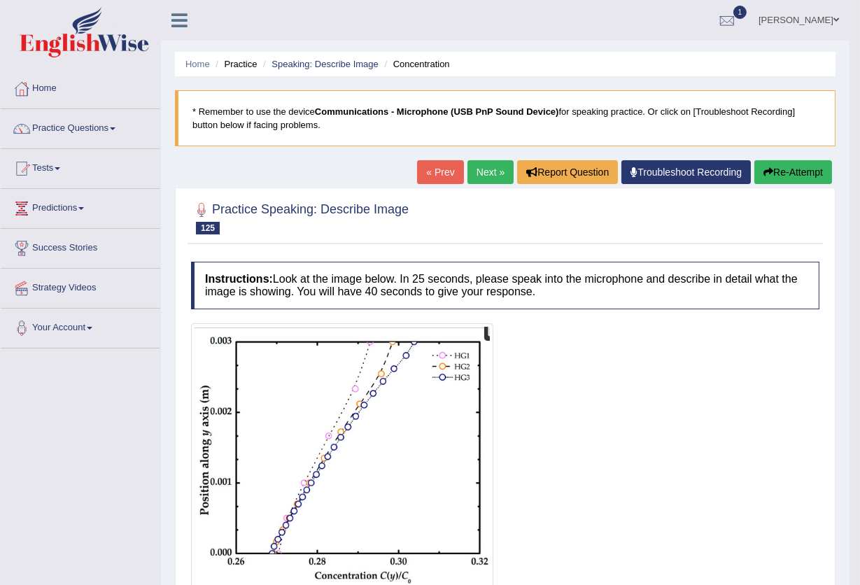
click at [502, 168] on link "Next »" at bounding box center [490, 172] width 46 height 24
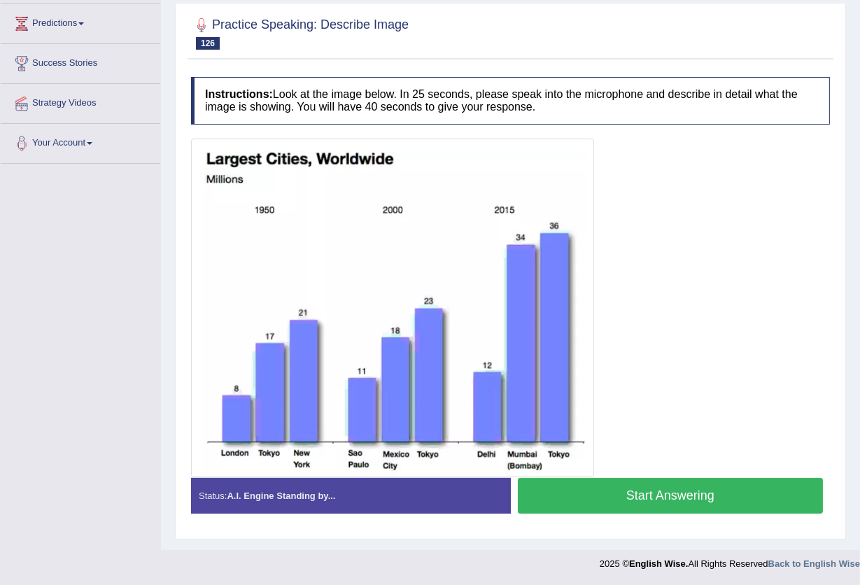
click at [598, 494] on button "Start Answering" at bounding box center [671, 496] width 306 height 36
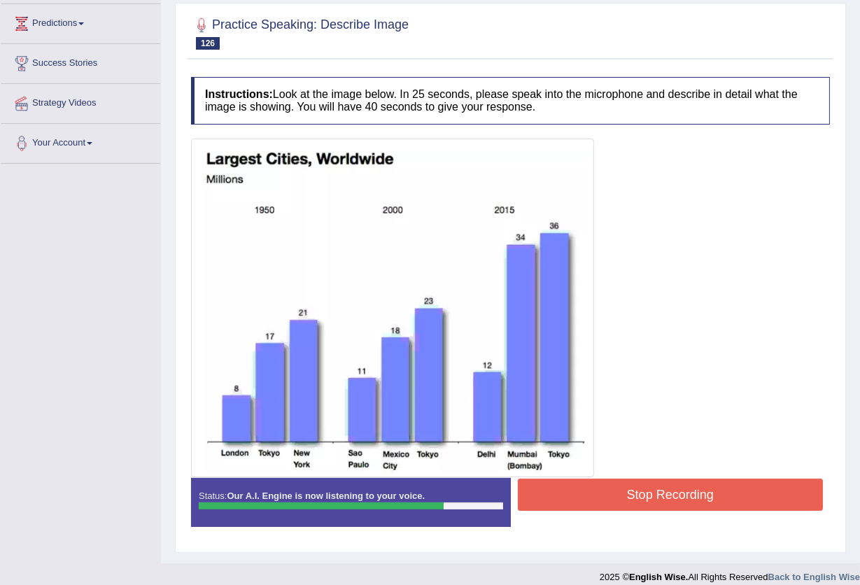
click at [612, 497] on button "Stop Recording" at bounding box center [671, 495] width 306 height 32
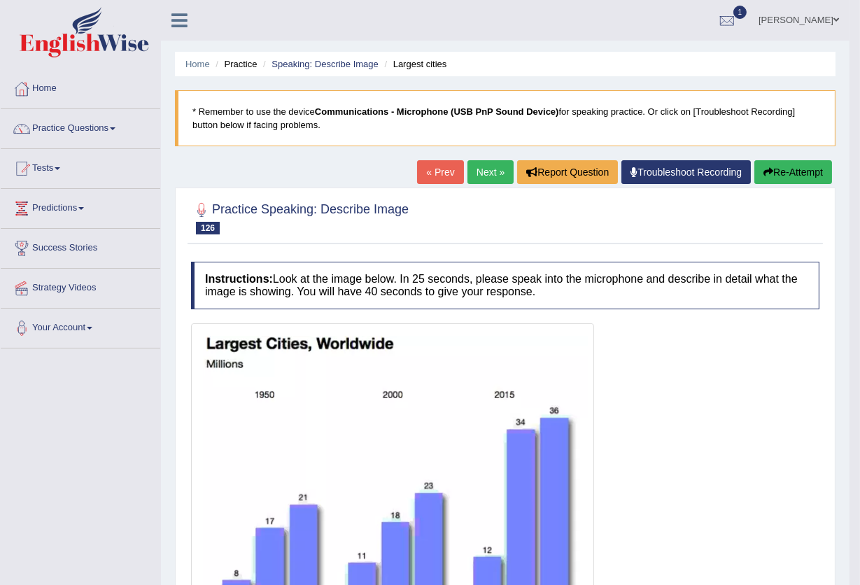
click at [495, 176] on link "Next »" at bounding box center [490, 172] width 46 height 24
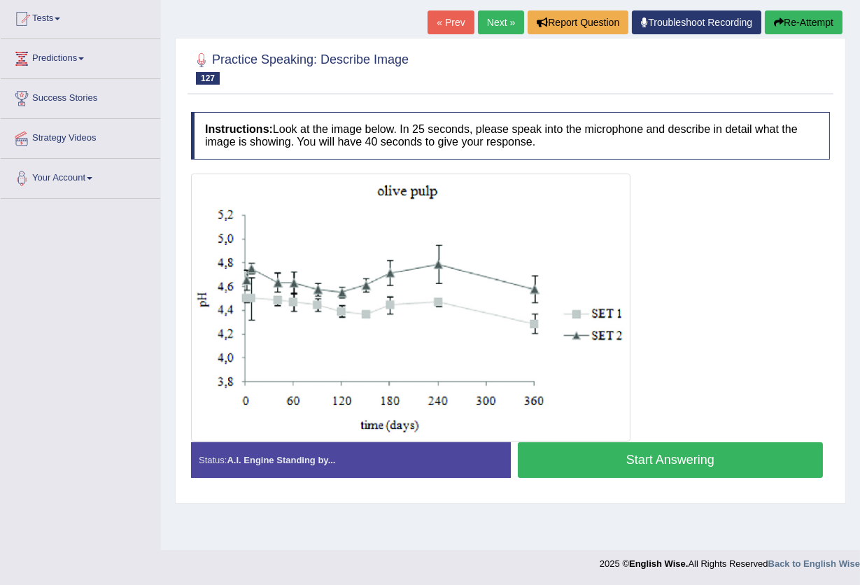
click at [793, 496] on div "Practice Speaking: Describe Image 127 Olive pulp Instructions: Look at the imag…" at bounding box center [510, 270] width 671 height 465
click at [618, 470] on button "Start Answering" at bounding box center [671, 460] width 306 height 36
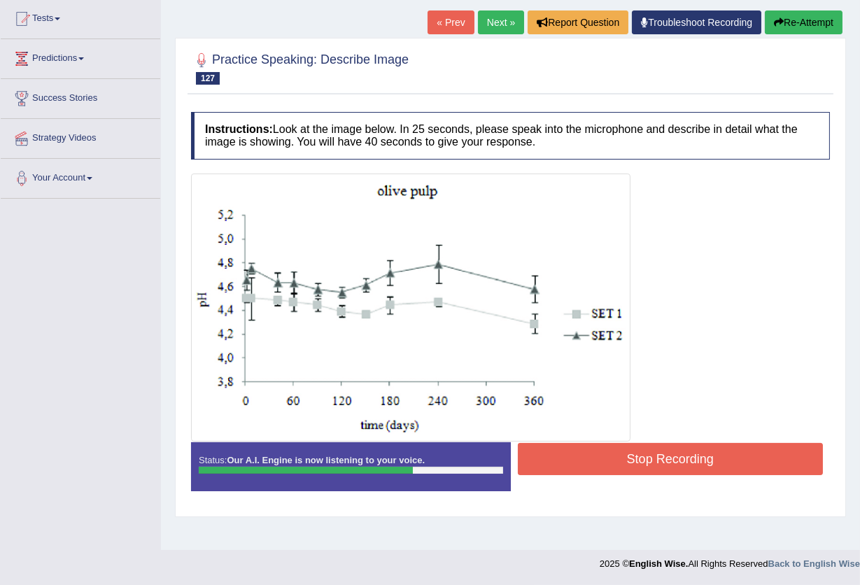
click at [601, 455] on button "Stop Recording" at bounding box center [671, 459] width 306 height 32
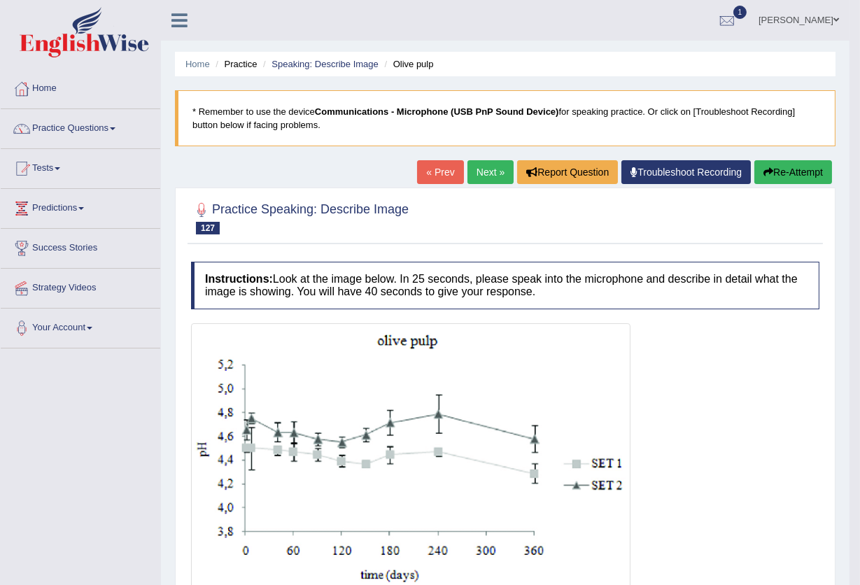
click at [485, 171] on link "Next »" at bounding box center [490, 172] width 46 height 24
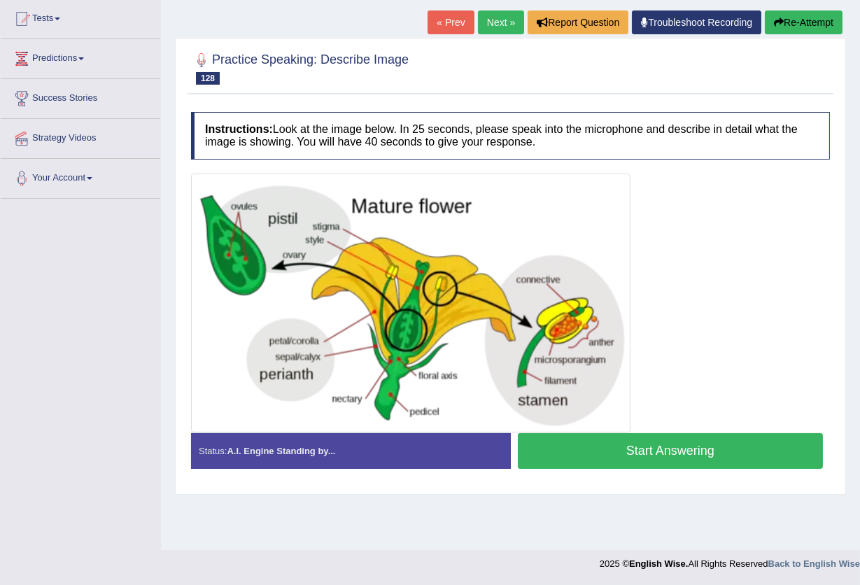
click at [653, 458] on button "Start Answering" at bounding box center [671, 451] width 306 height 36
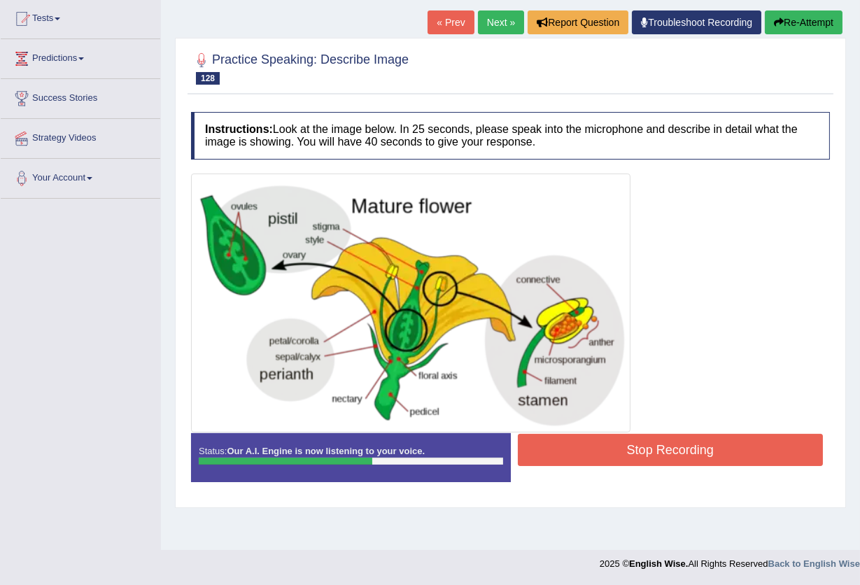
click at [728, 447] on button "Stop Recording" at bounding box center [671, 450] width 306 height 32
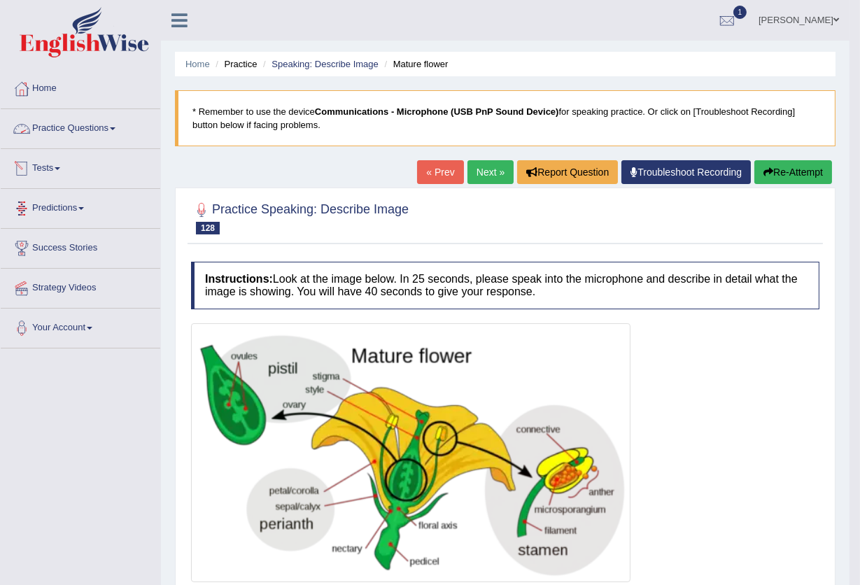
click at [64, 137] on link "Practice Questions" at bounding box center [81, 126] width 160 height 35
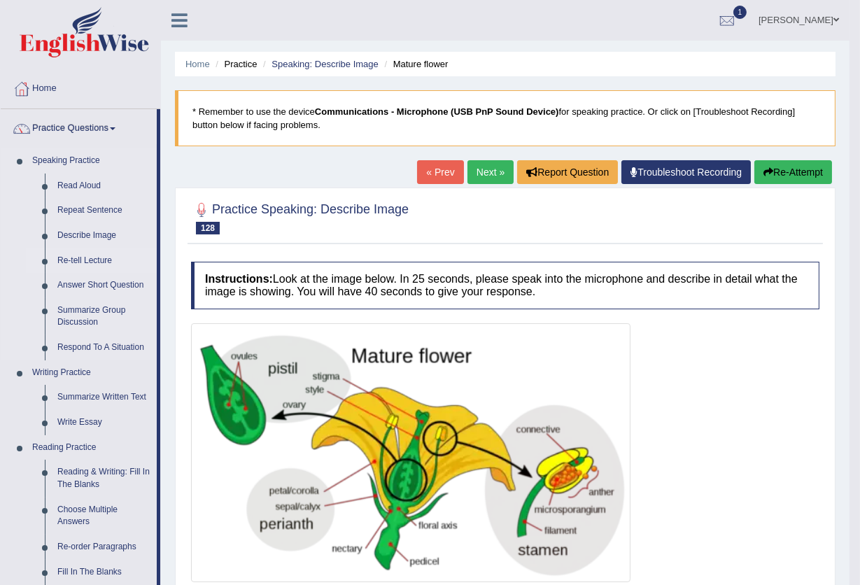
click at [81, 263] on link "Re-tell Lecture" at bounding box center [104, 260] width 106 height 25
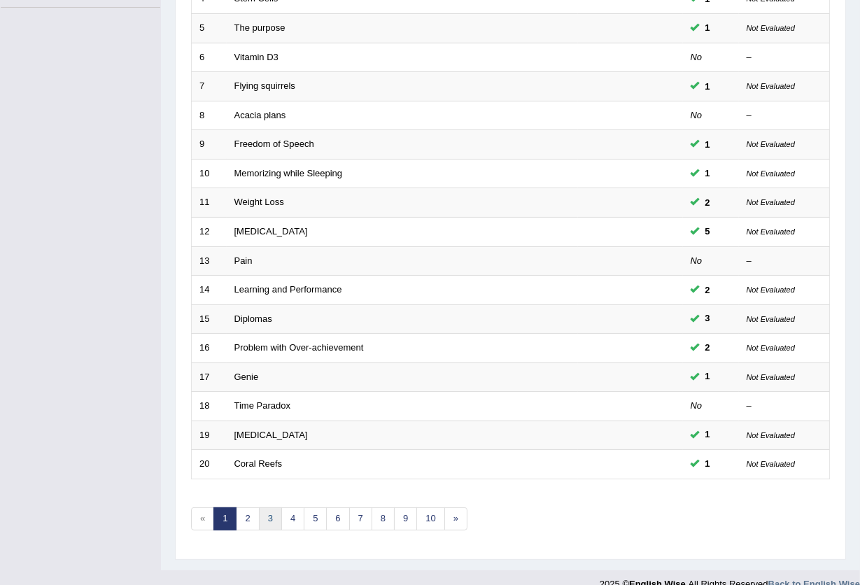
click at [265, 507] on link "3" at bounding box center [270, 518] width 23 height 23
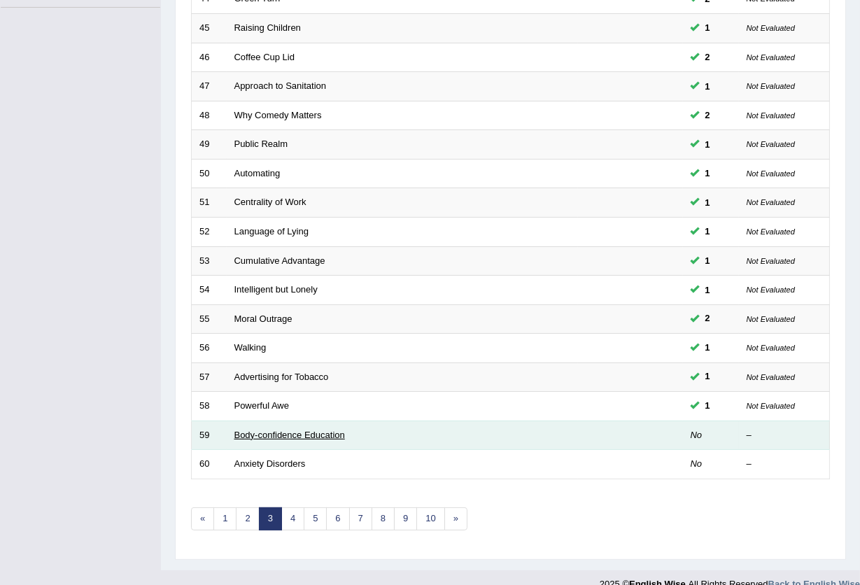
click at [311, 430] on link "Body-confidence Education" at bounding box center [289, 435] width 111 height 10
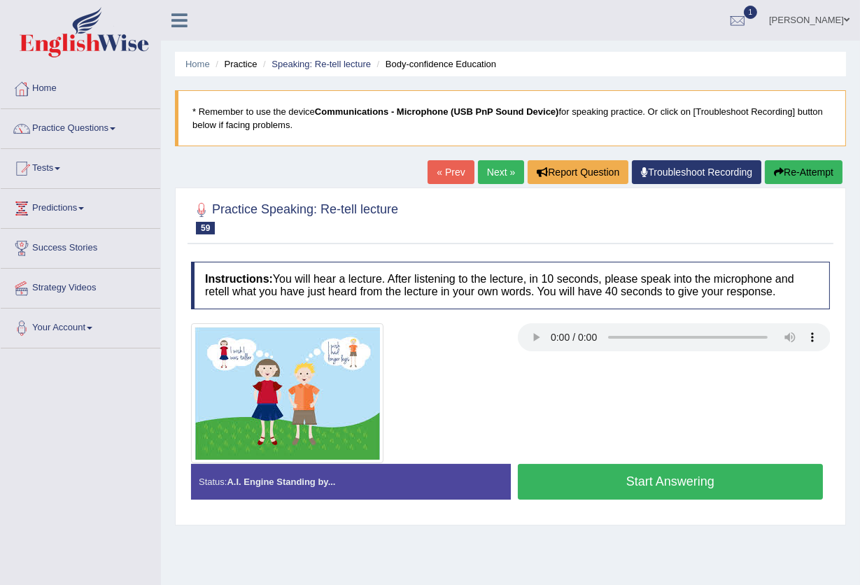
click at [832, 20] on link "Lex Cajayon" at bounding box center [809, 18] width 101 height 36
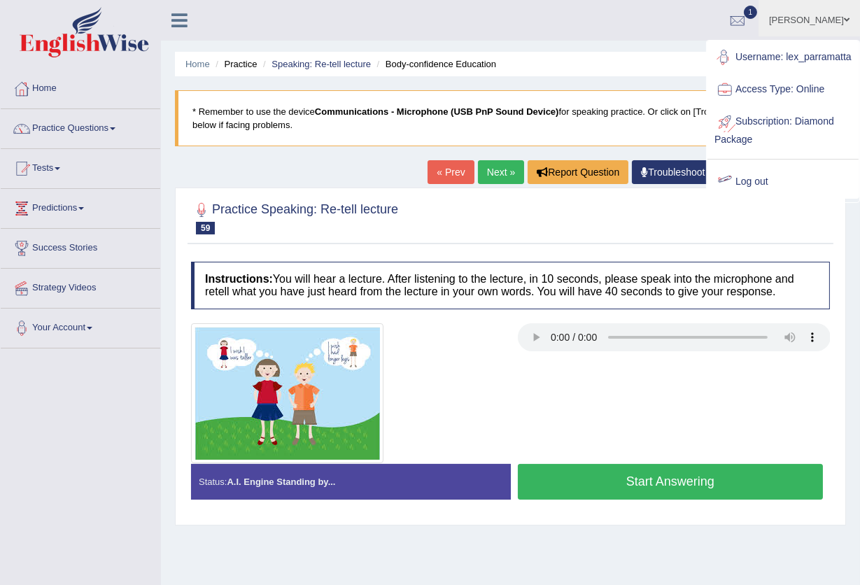
click at [761, 194] on link "Log out" at bounding box center [782, 182] width 151 height 32
